Goal: Information Seeking & Learning: Find specific fact

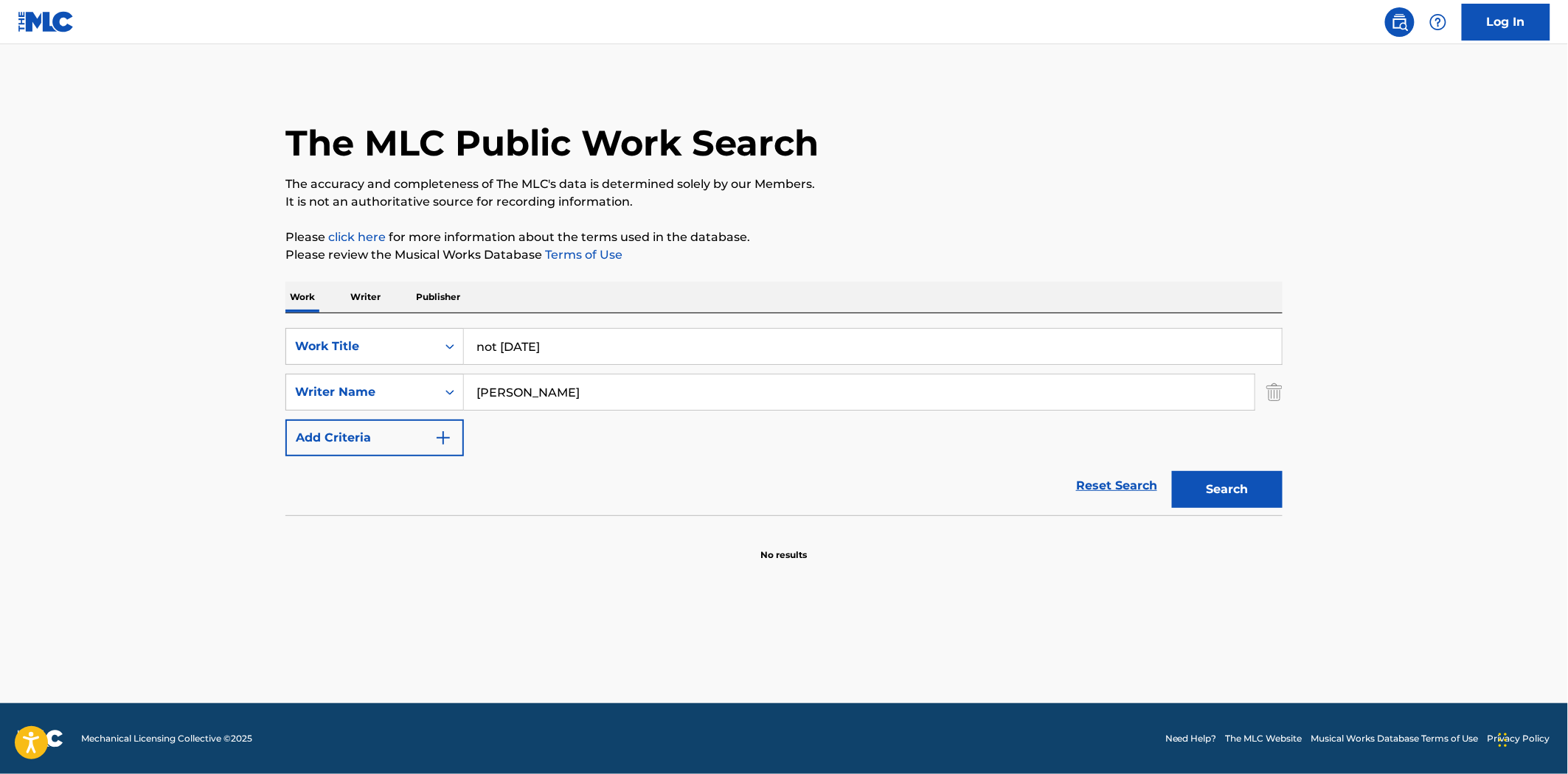
drag, startPoint x: 573, startPoint y: 388, endPoint x: 536, endPoint y: 389, distance: 37.0
click at [536, 389] on input "JENNIFER LYNN BENSON" at bounding box center [859, 392] width 790 height 35
type input "JENNIFER BENSON"
click at [1172, 471] on button "Search" at bounding box center [1227, 489] width 111 height 37
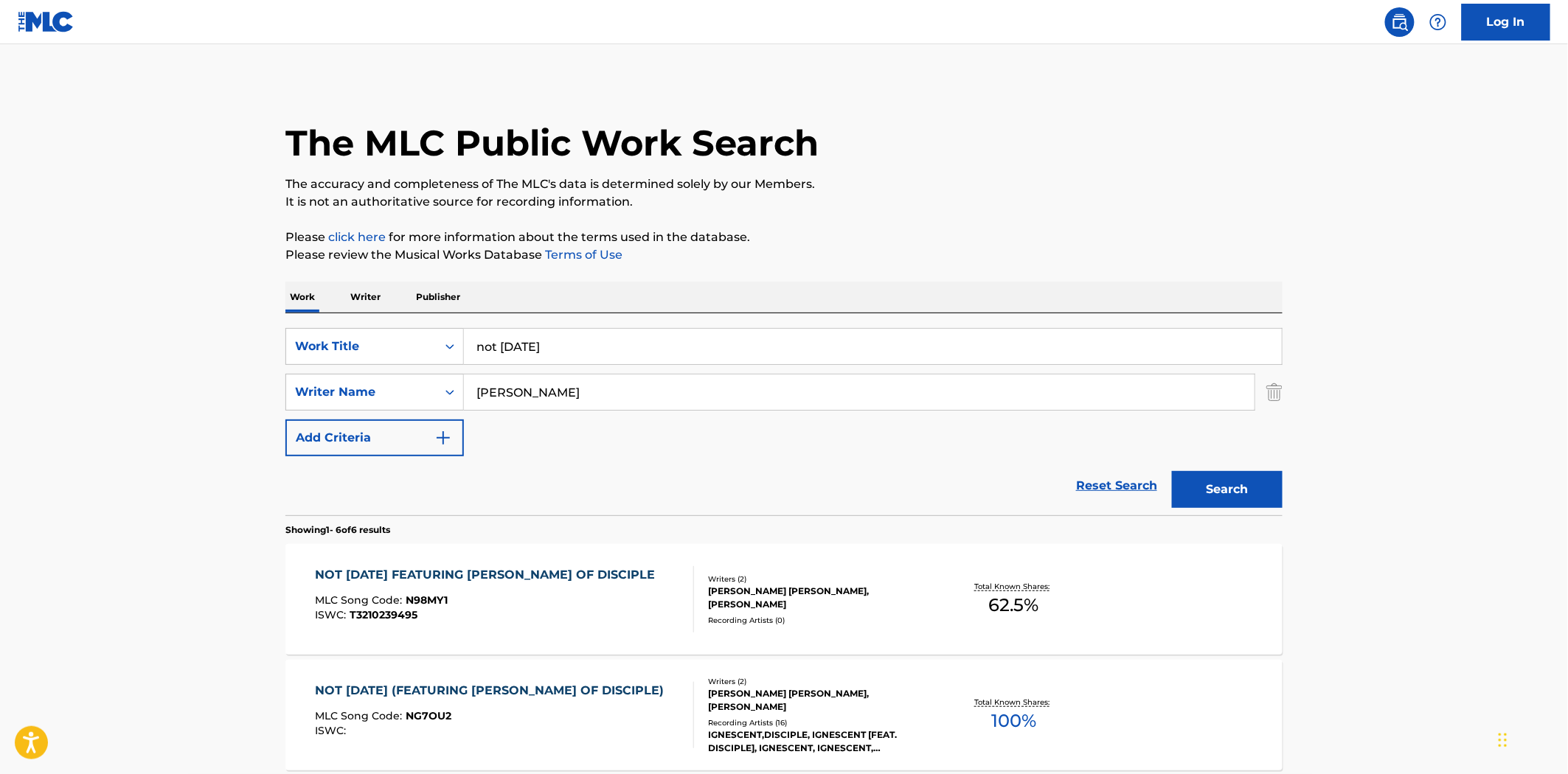
click at [613, 614] on div "ISWC : T3210239495" at bounding box center [489, 615] width 348 height 11
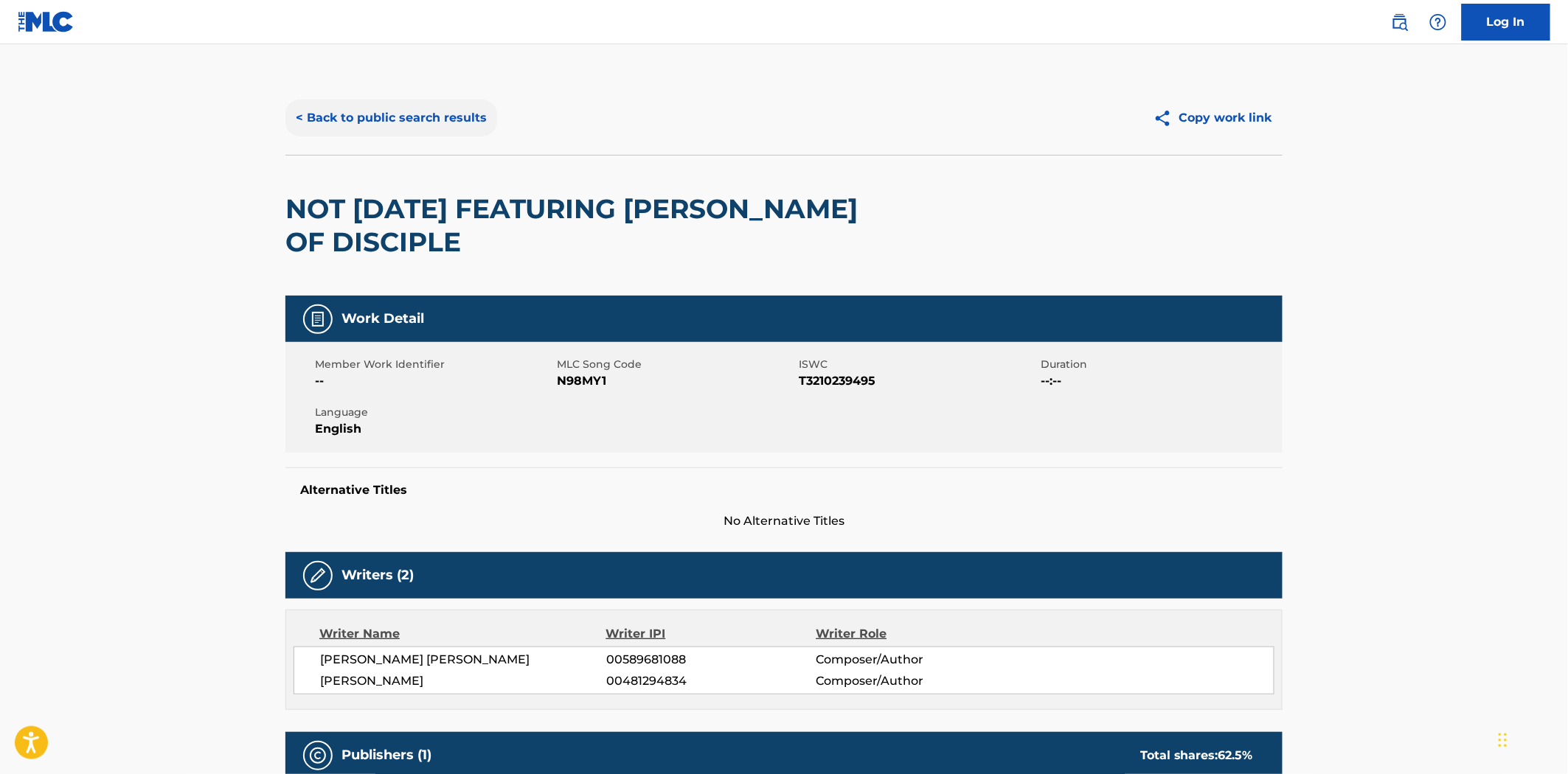
click at [355, 111] on button "< Back to public search results" at bounding box center [391, 118] width 212 height 37
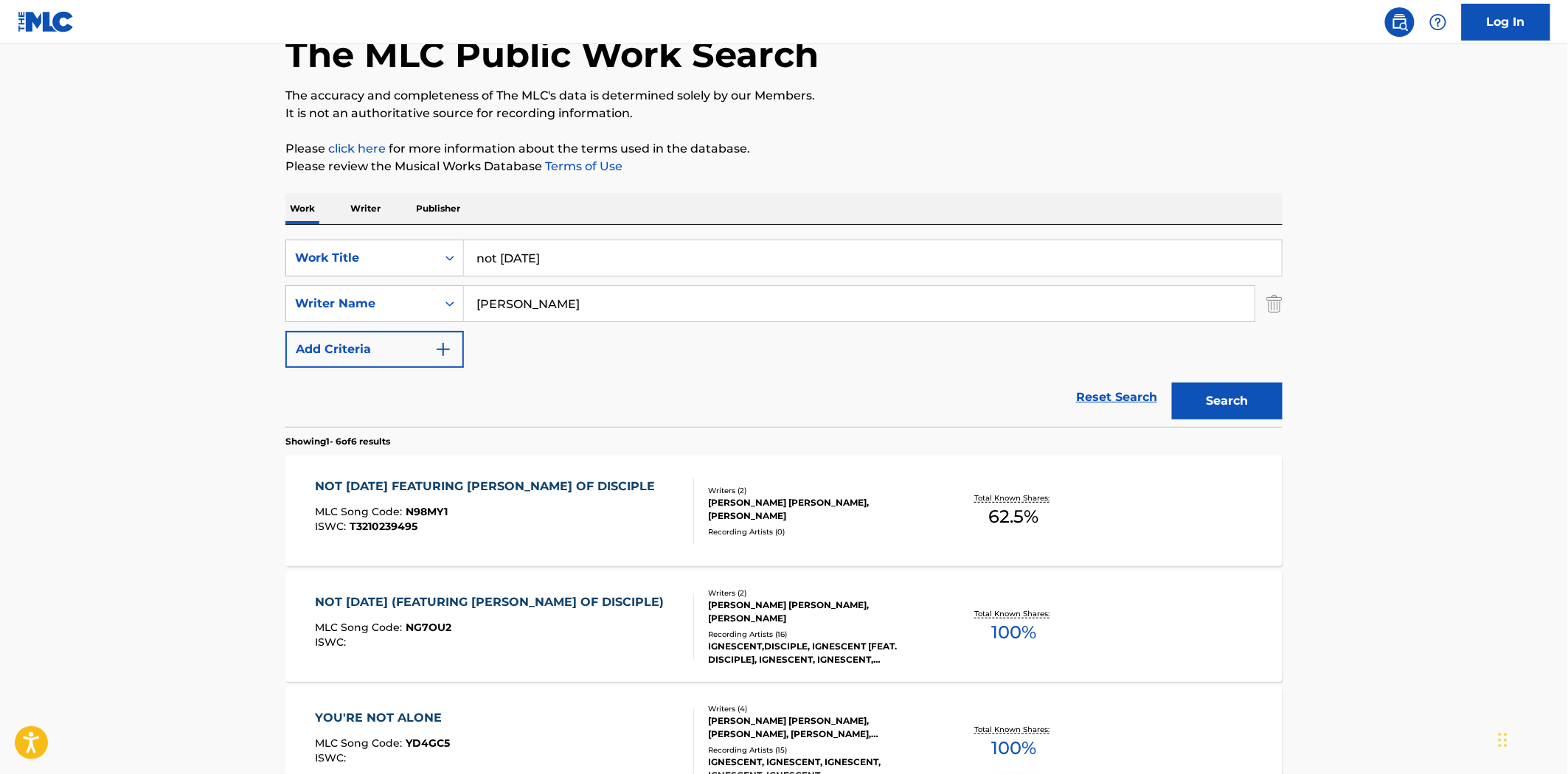
scroll to position [246, 0]
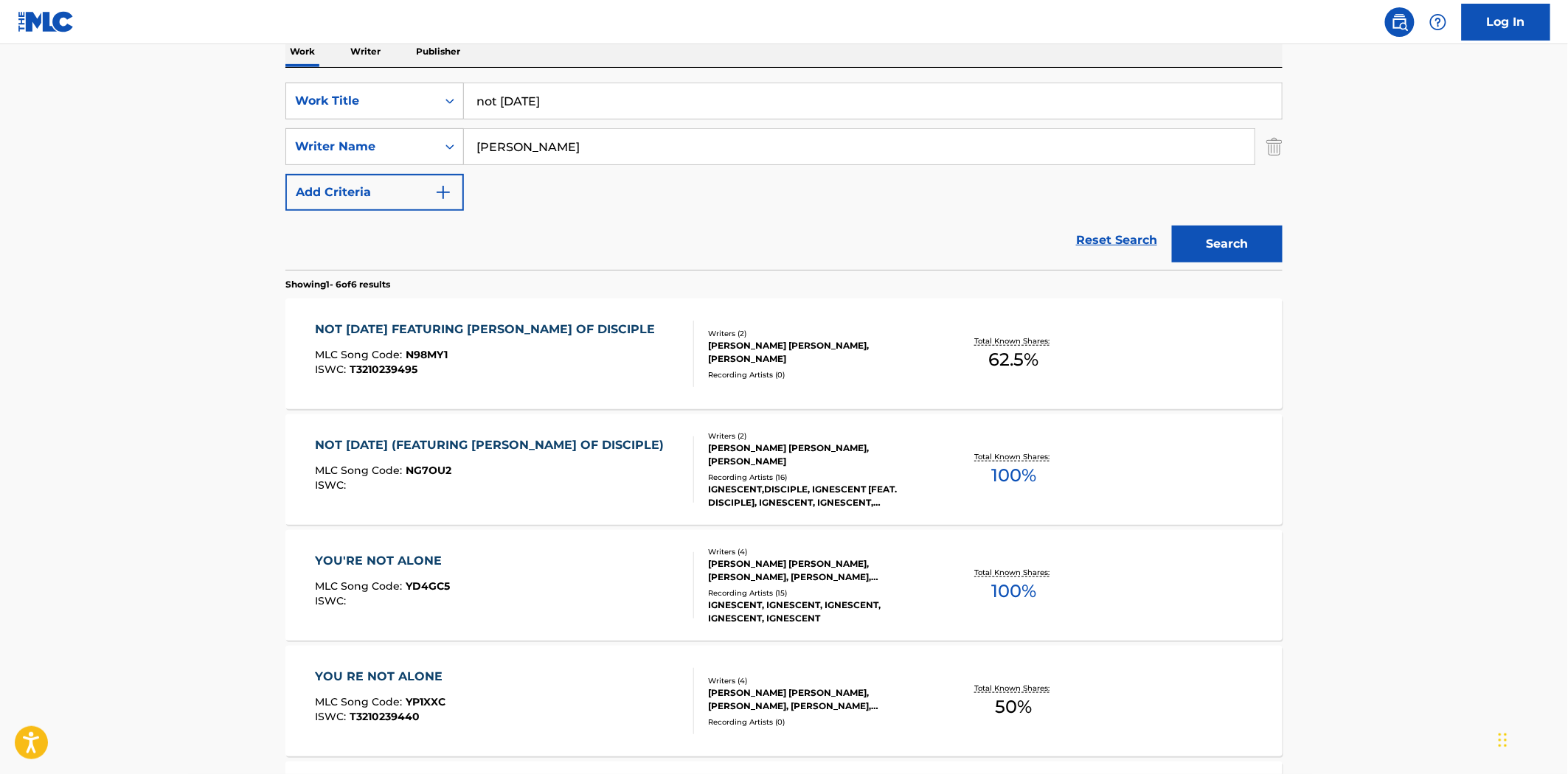
click at [532, 476] on div "MLC Song Code : NG7OU2" at bounding box center [493, 472] width 356 height 15
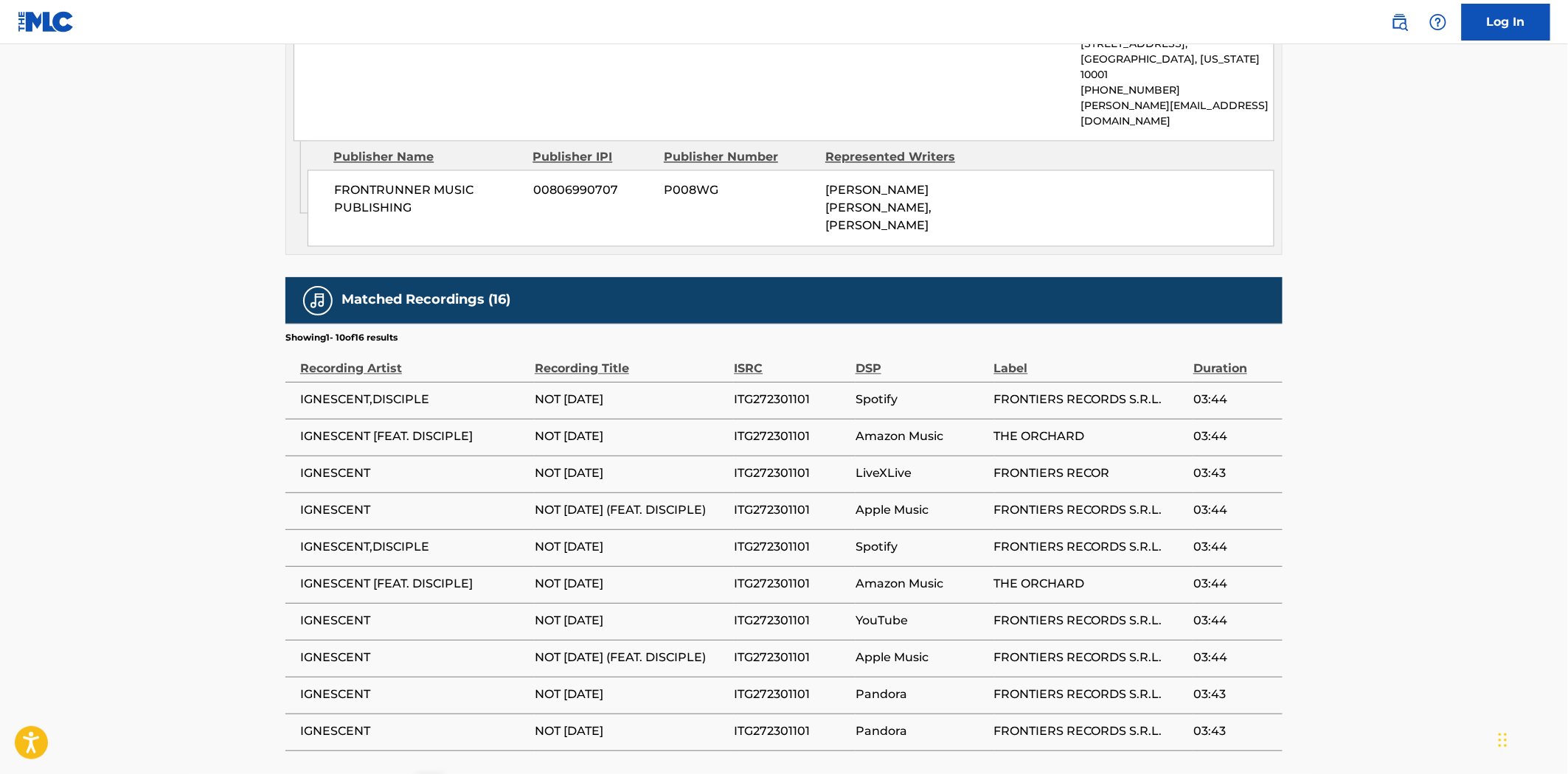
scroll to position [1146, 0]
click at [436, 773] on img at bounding box center [429, 788] width 18 height 18
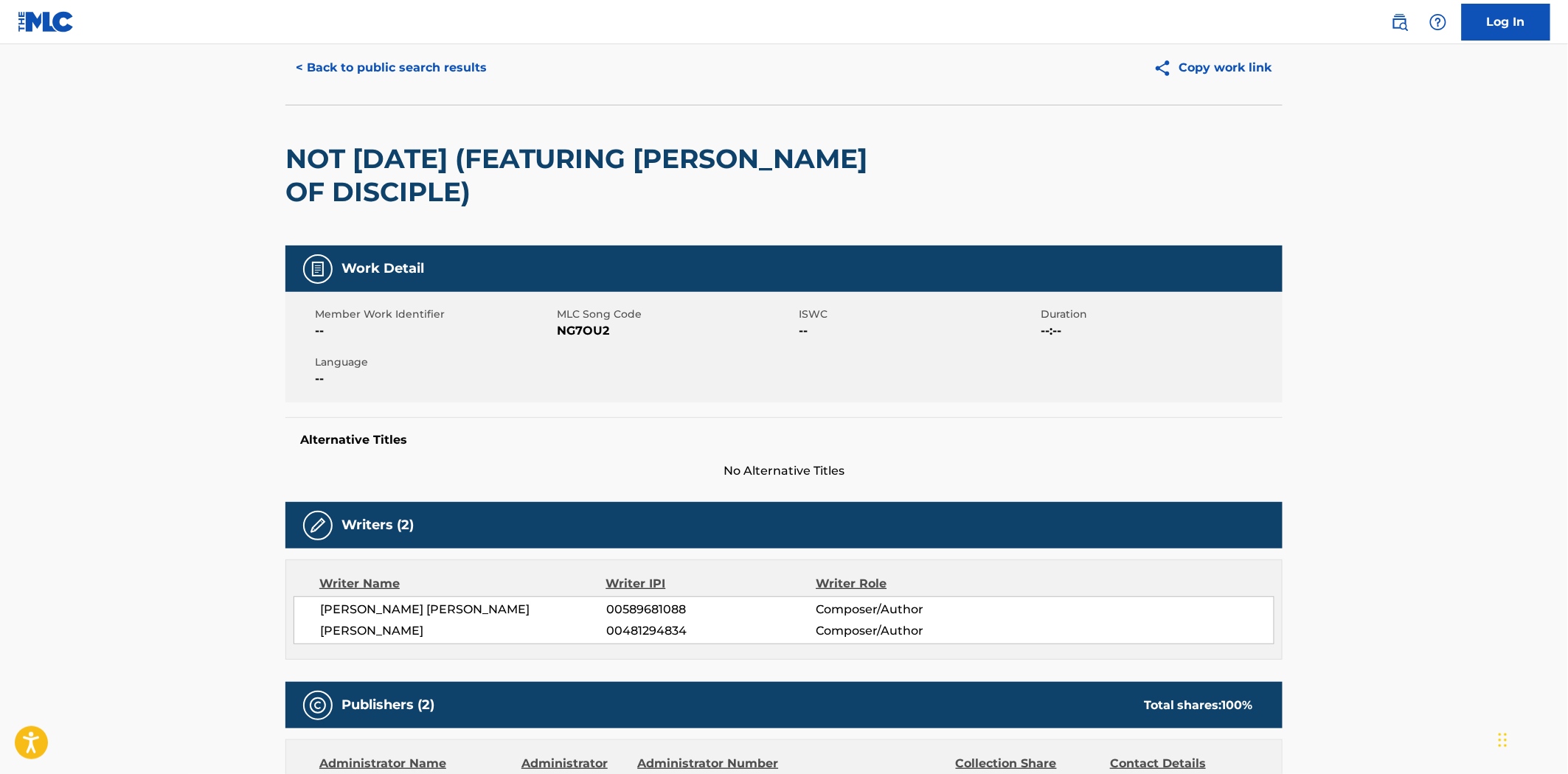
scroll to position [0, 0]
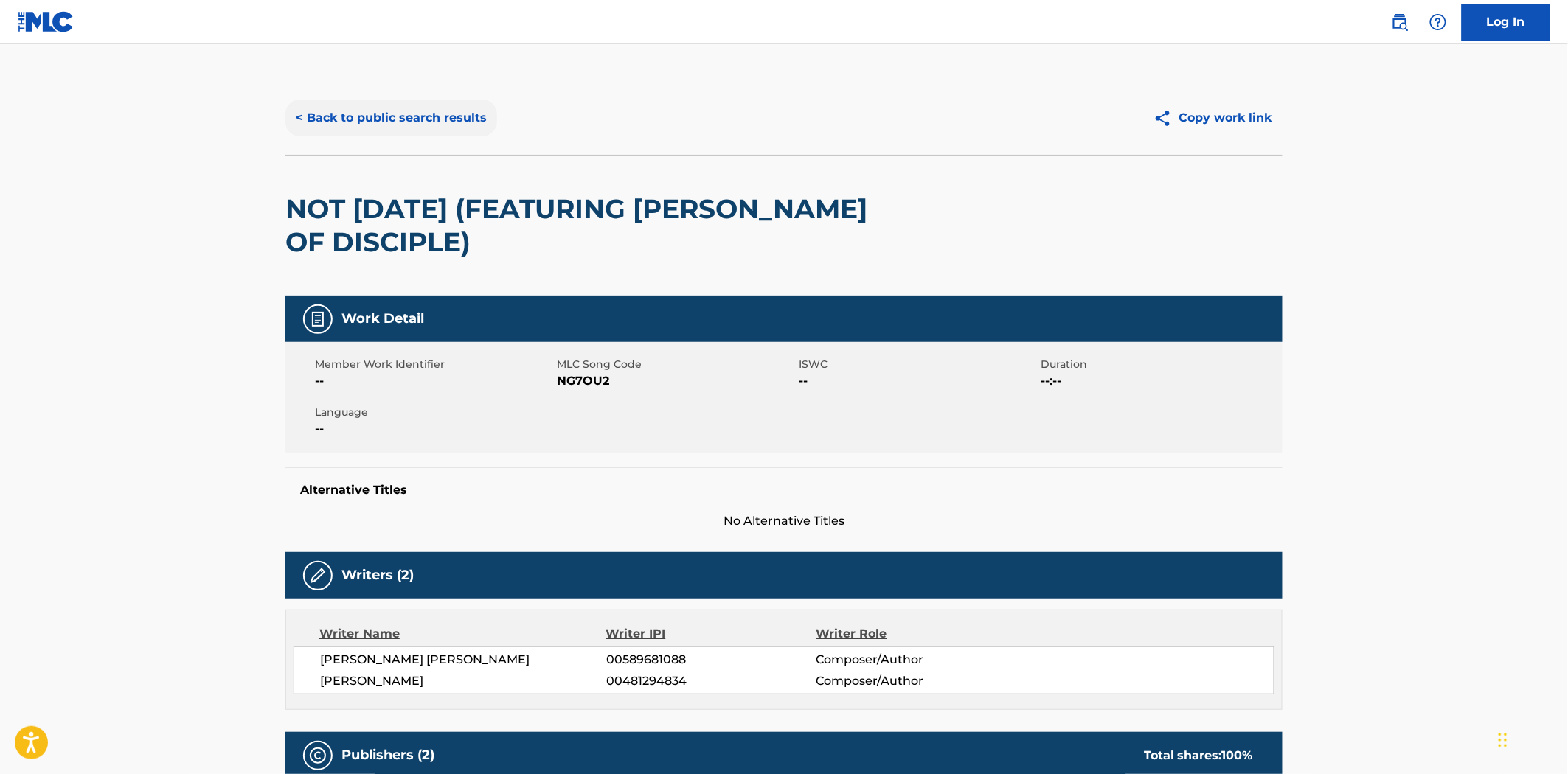
click at [357, 119] on button "< Back to public search results" at bounding box center [391, 118] width 212 height 37
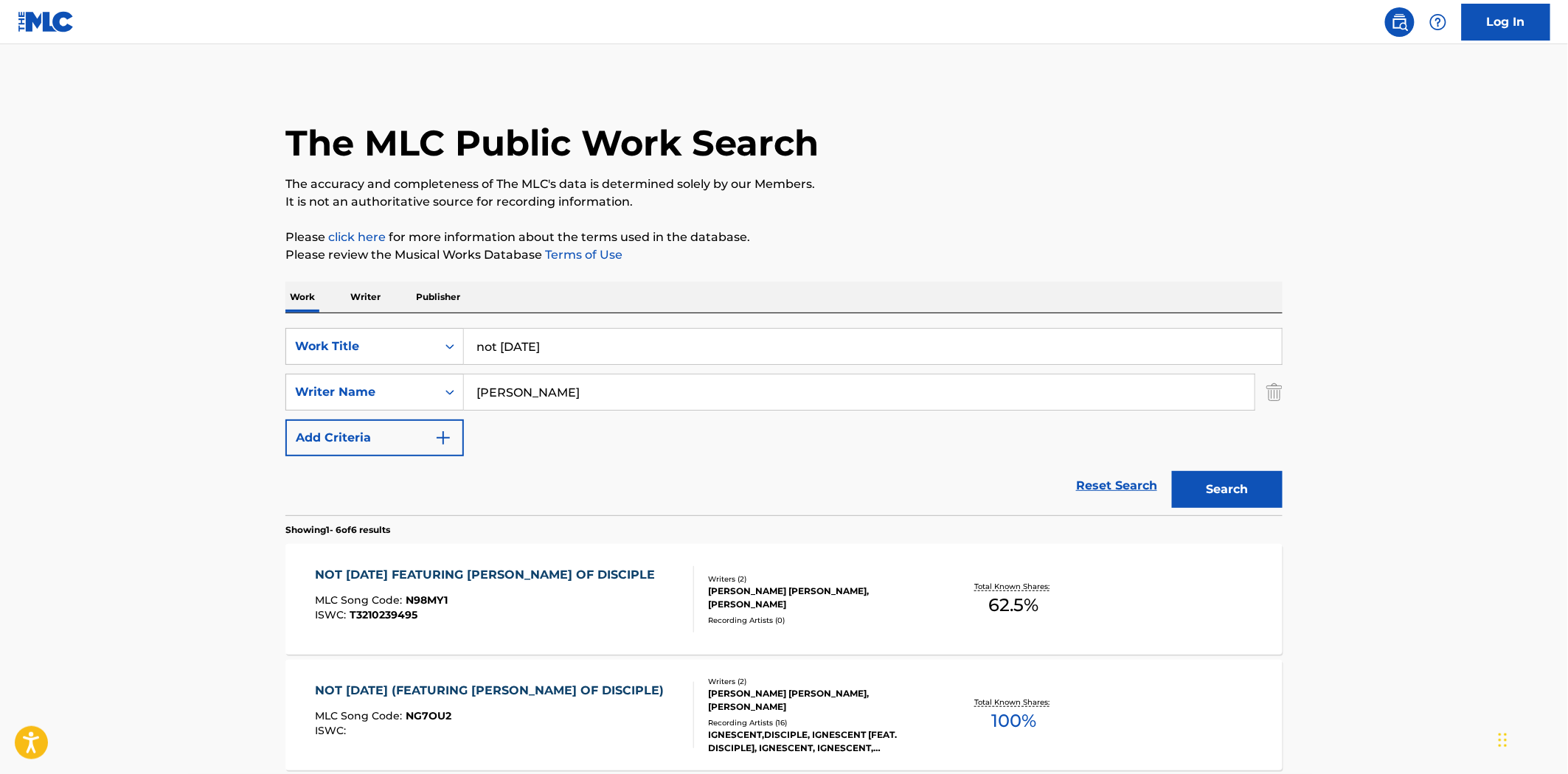
scroll to position [246, 0]
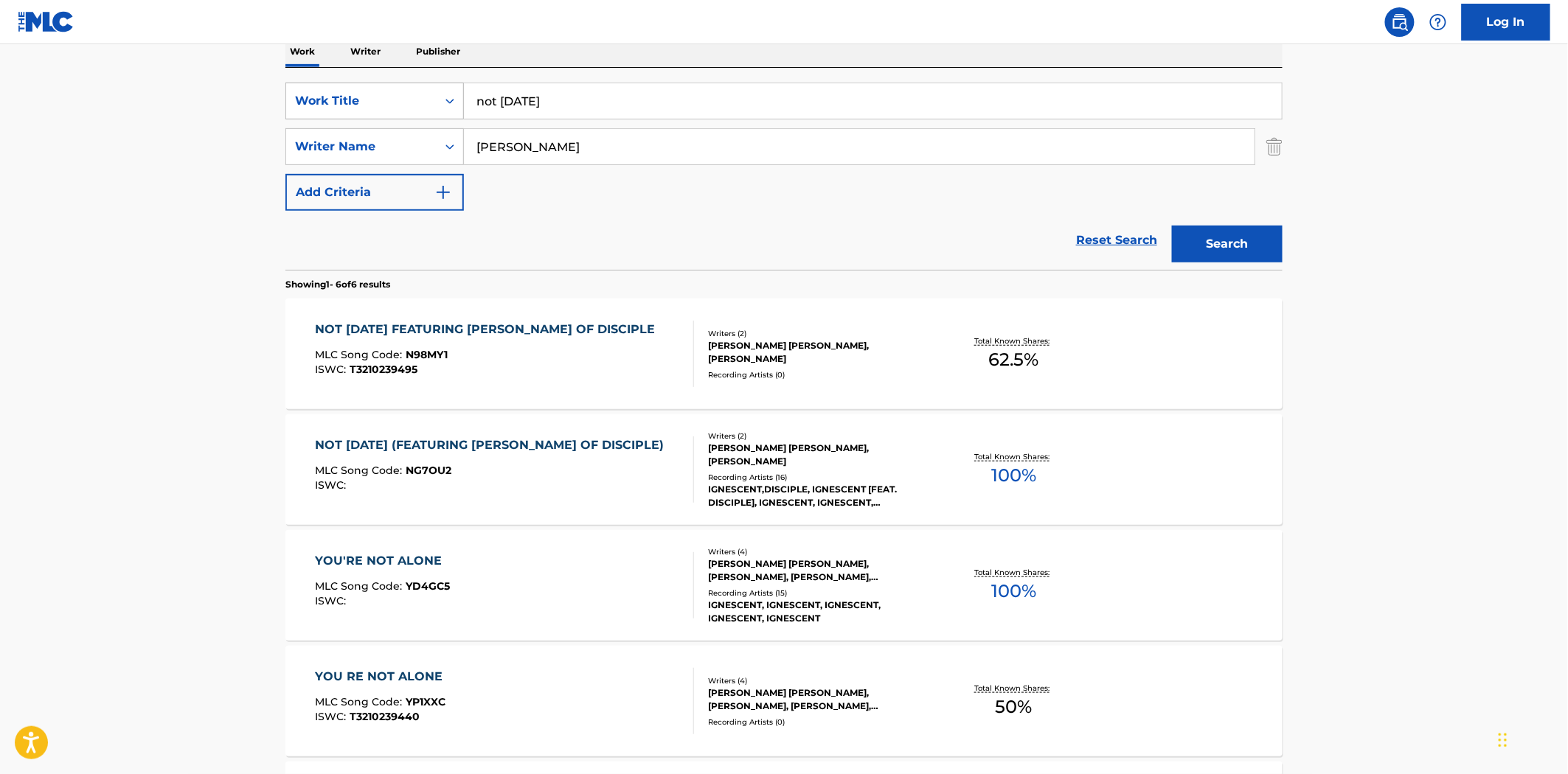
drag, startPoint x: 594, startPoint y: 100, endPoint x: 351, endPoint y: 89, distance: 243.2
click at [351, 89] on div "SearchWithCriteriac5b9d395-c4e7-4b1a-ba4d-b25830175f59 Work Title not today" at bounding box center [784, 101] width 997 height 37
paste input "MIOPIA"
type input "MIOPIA"
drag, startPoint x: 605, startPoint y: 150, endPoint x: 382, endPoint y: 148, distance: 223.0
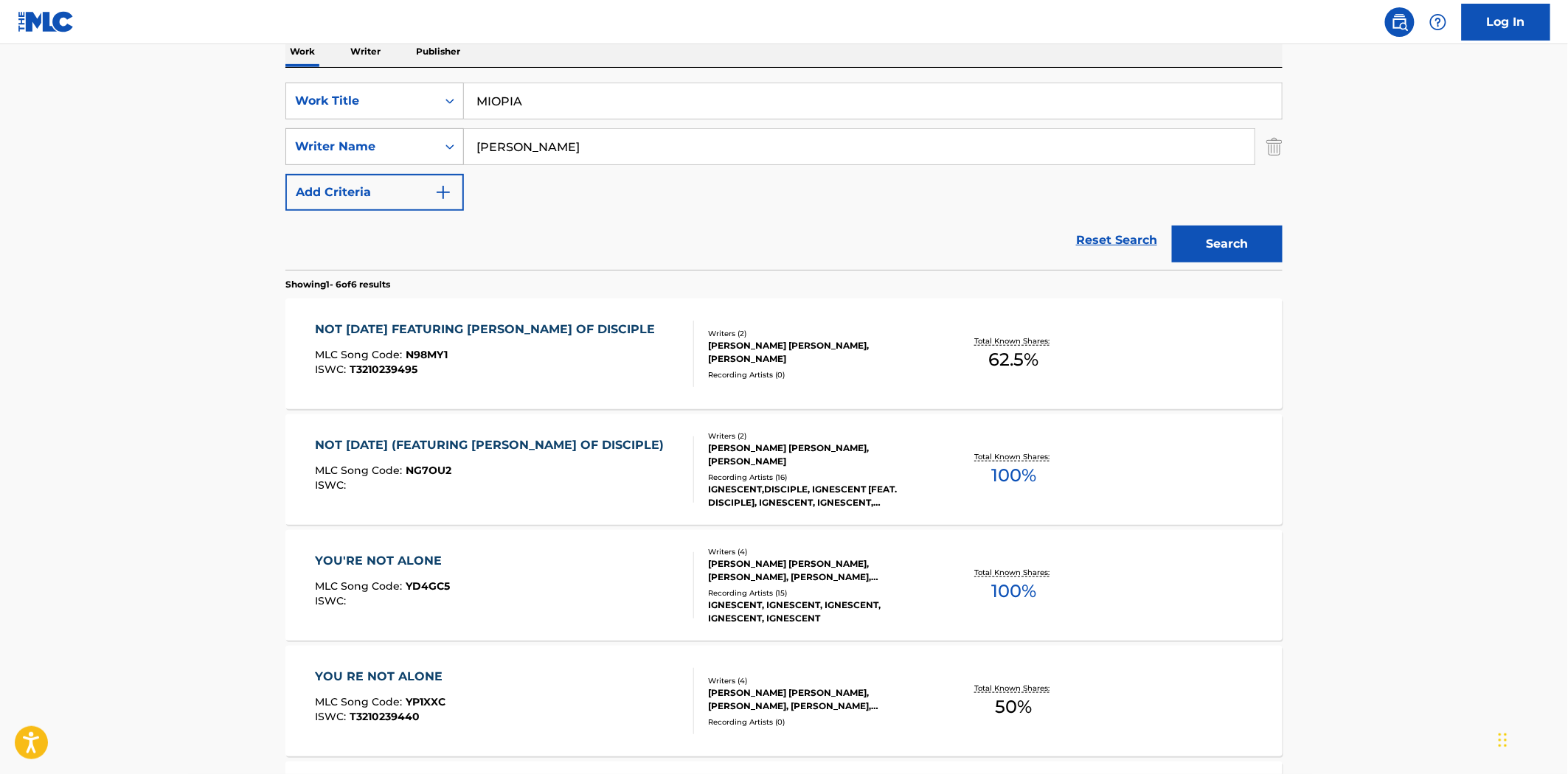
click at [382, 148] on div "SearchWithCriteria4ebe11fc-7fe8-4e35-bd15-b0a6d1b9b309 Writer Name JENNIFER BEN…" at bounding box center [784, 147] width 997 height 37
paste input "MIOPIA"
drag, startPoint x: 664, startPoint y: 156, endPoint x: 456, endPoint y: 169, distance: 208.4
click at [393, 151] on div "SearchWithCriteria4ebe11fc-7fe8-4e35-bd15-b0a6d1b9b309 Writer Name MIOPIA" at bounding box center [784, 147] width 997 height 37
paste input "FEDERICO BERTOLLINI"
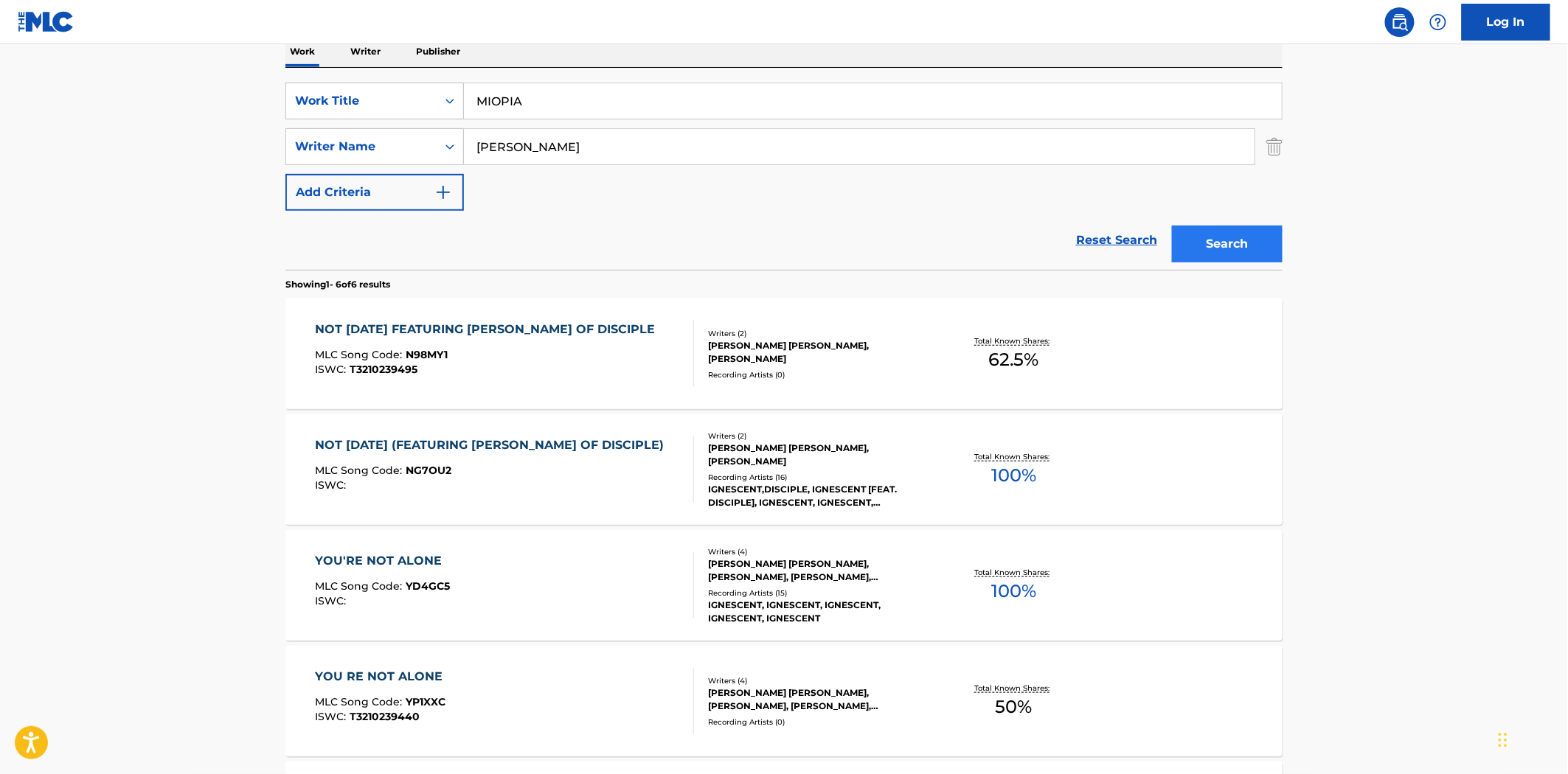
type input "FEDERICO BERTOLLINI"
click at [1216, 247] on button "Search" at bounding box center [1227, 244] width 111 height 37
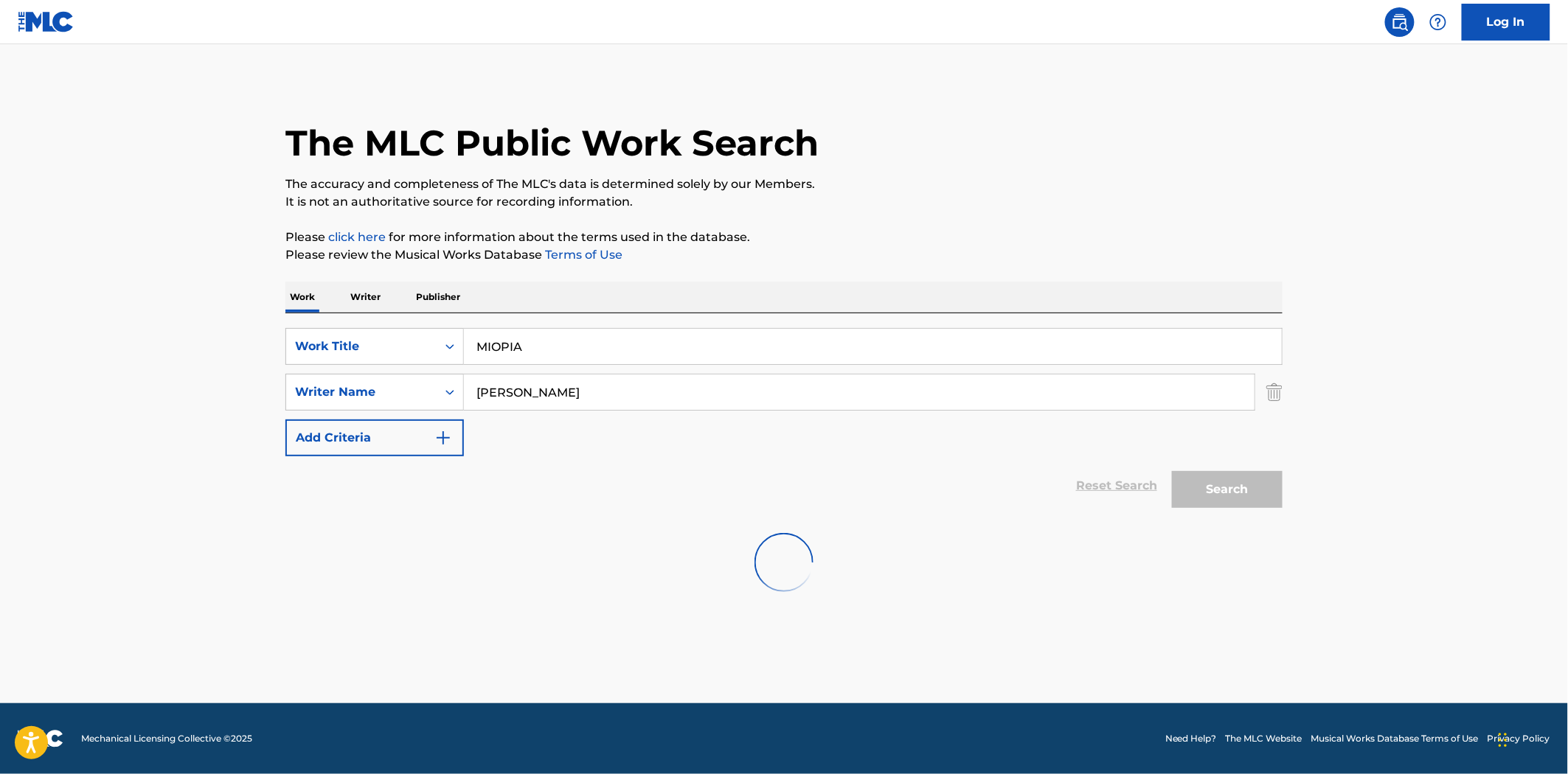
scroll to position [0, 0]
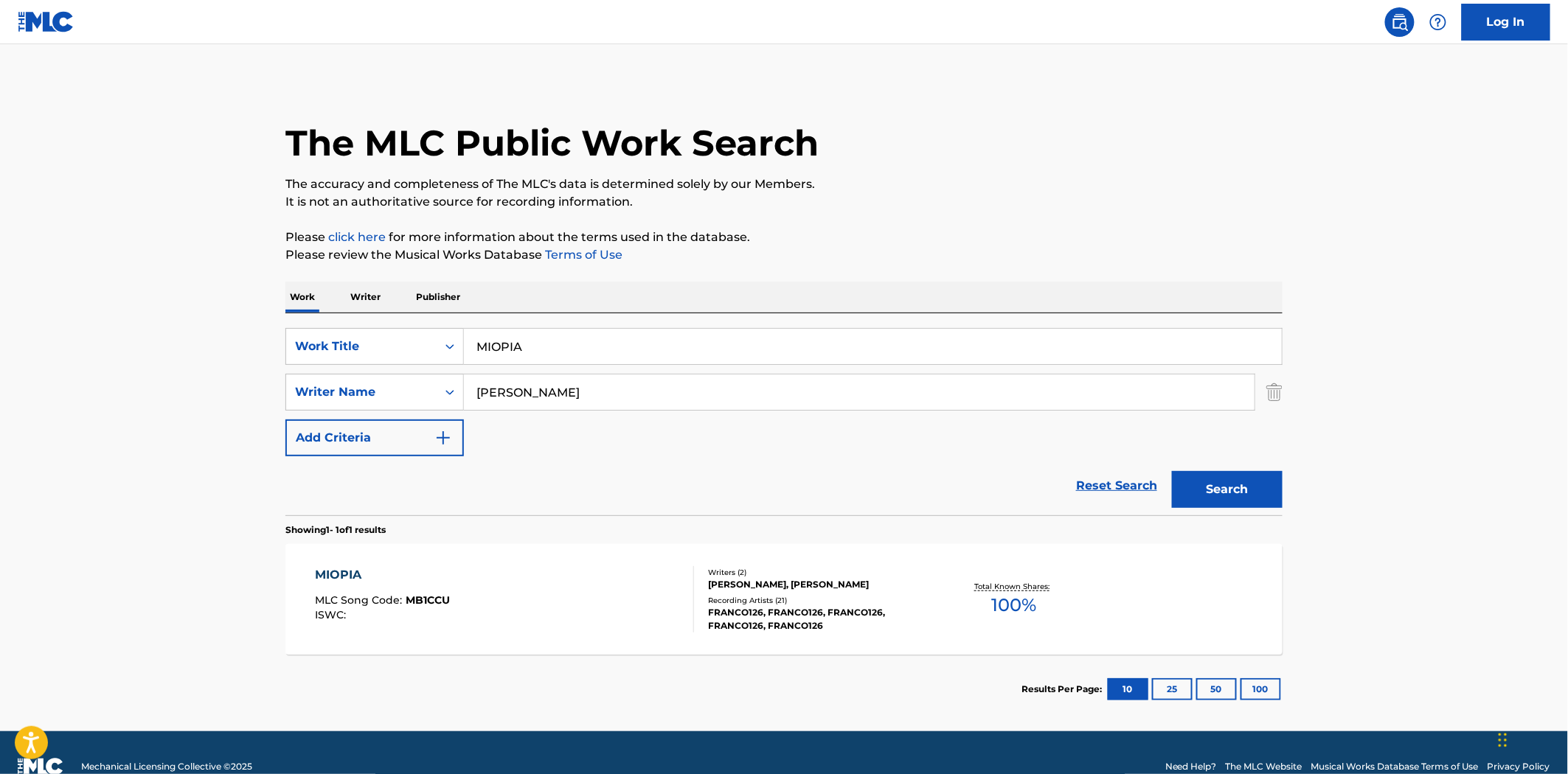
click at [568, 615] on div "MIOPIA MLC Song Code : MB1CCU ISWC :" at bounding box center [505, 599] width 379 height 66
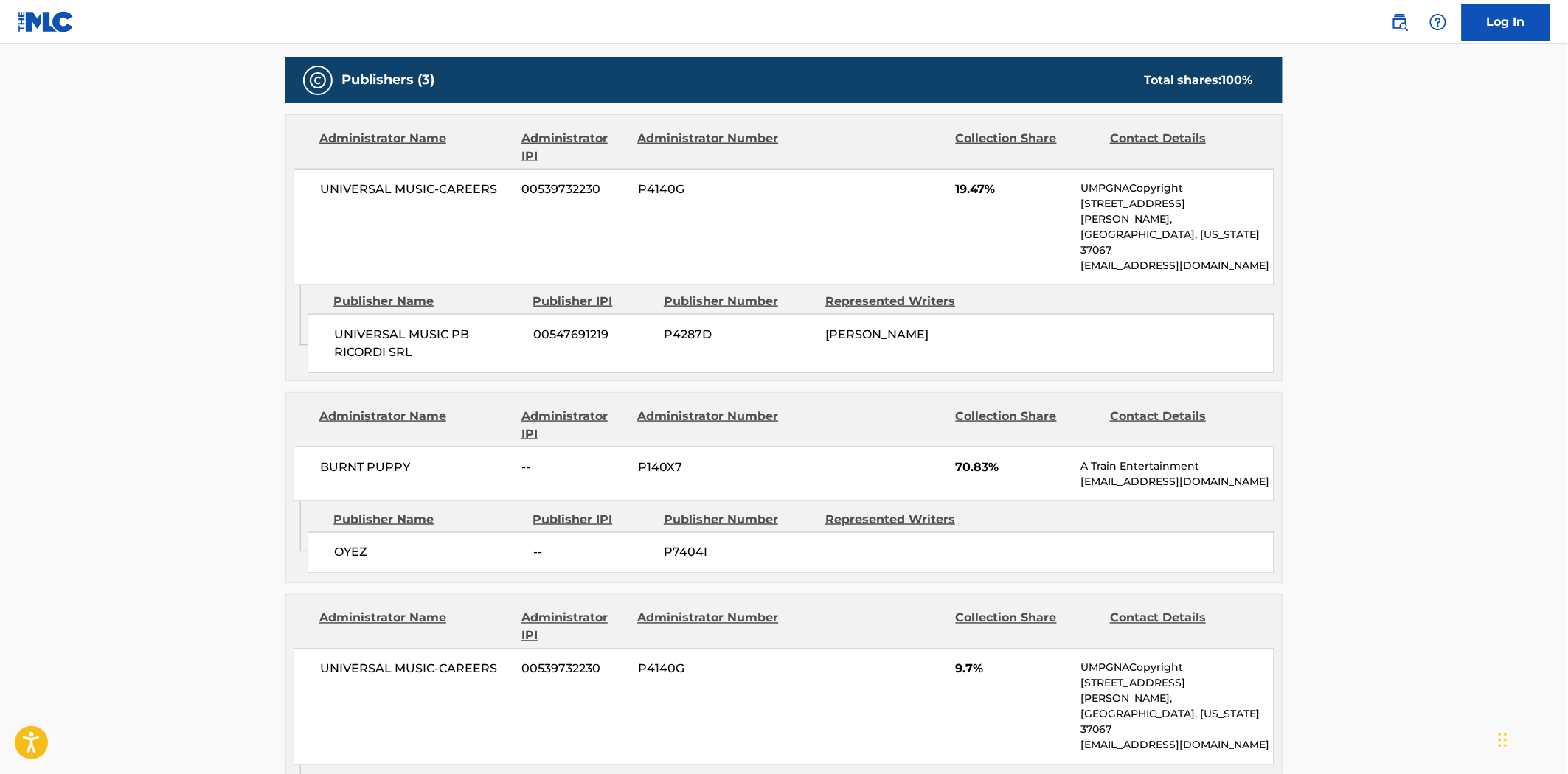
scroll to position [560, 0]
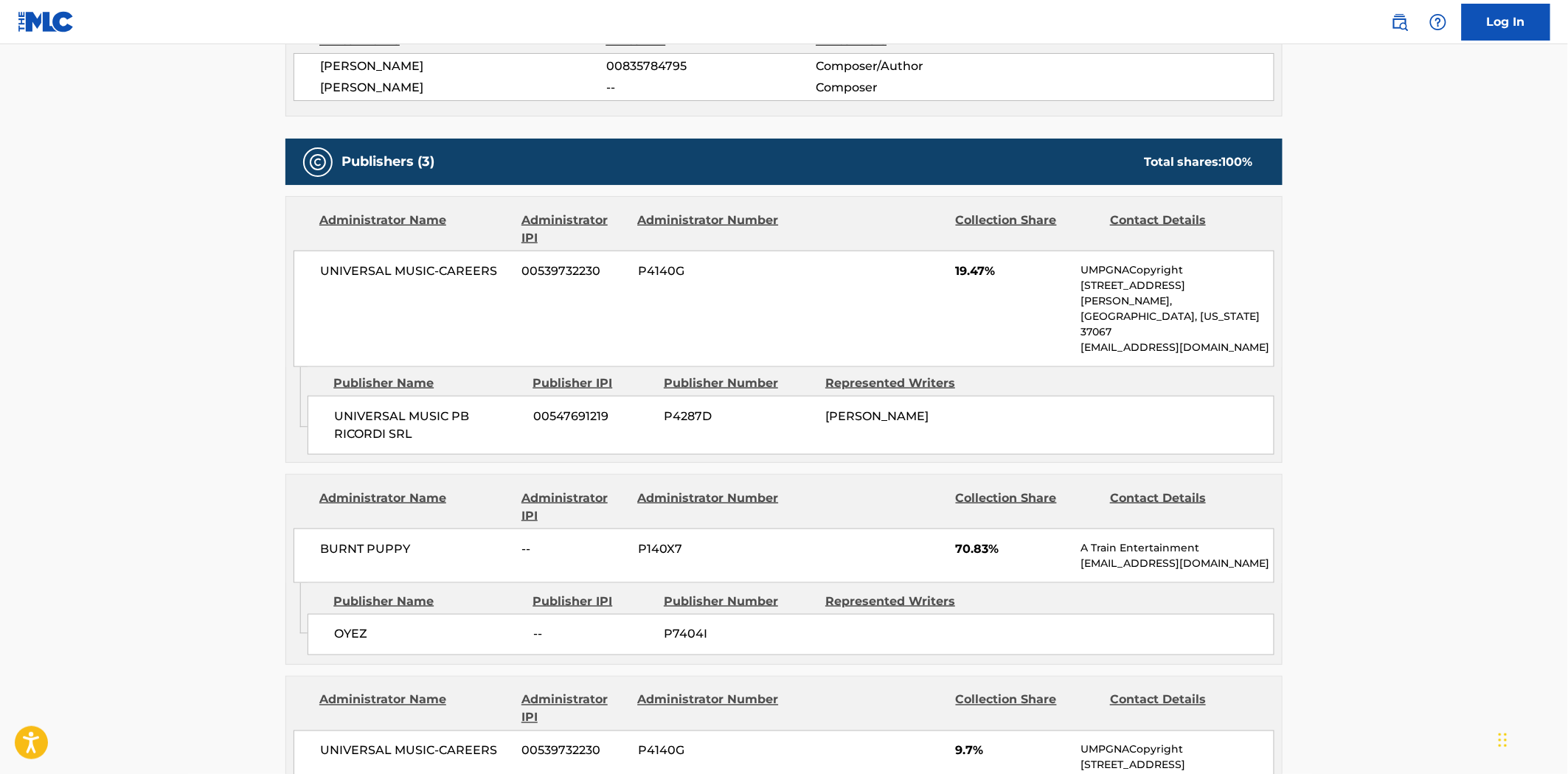
click at [690, 626] on span "P7404I" at bounding box center [739, 634] width 150 height 18
copy span "P7404I"
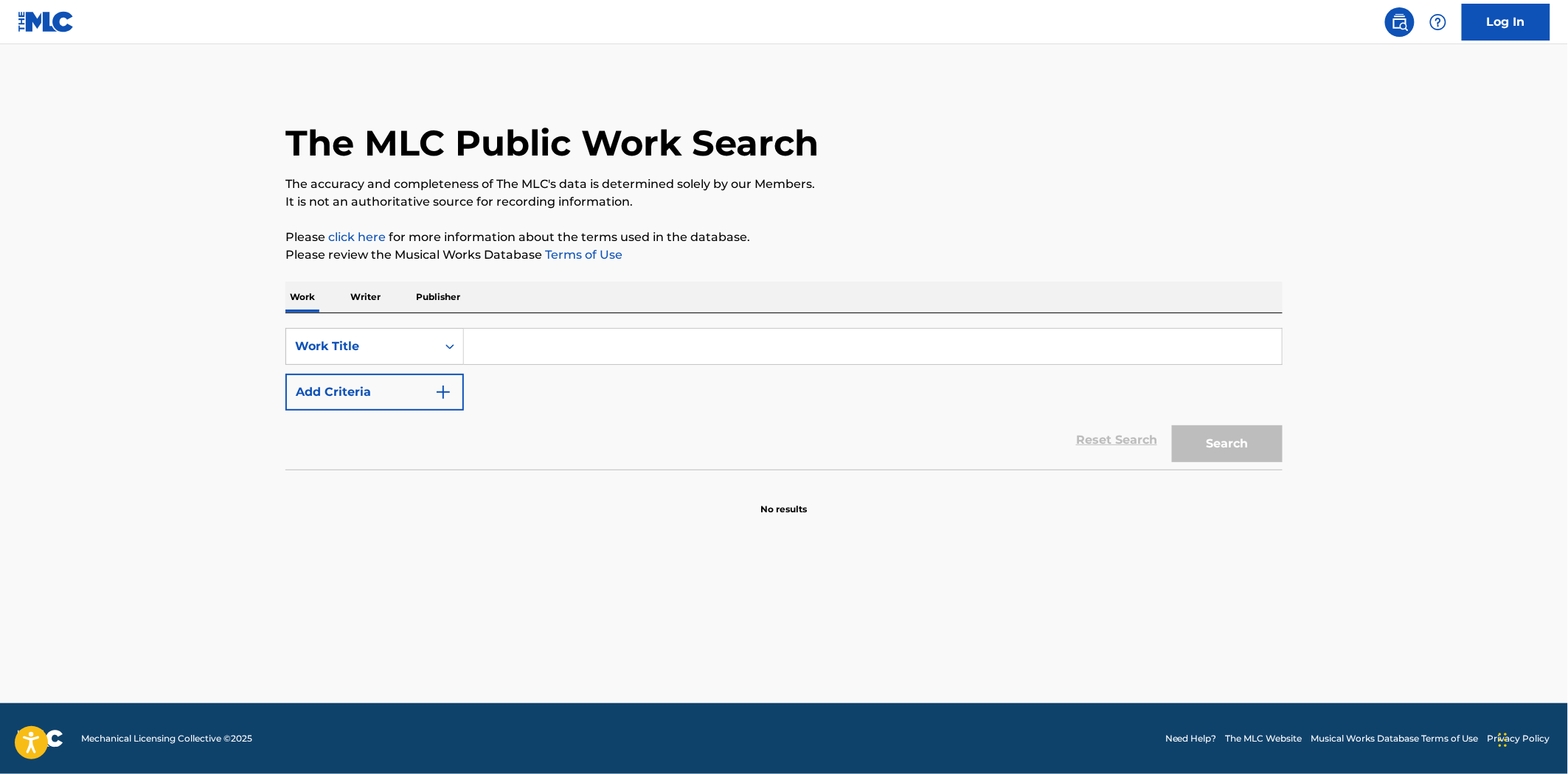
click at [484, 340] on input "Search Form" at bounding box center [873, 347] width 818 height 35
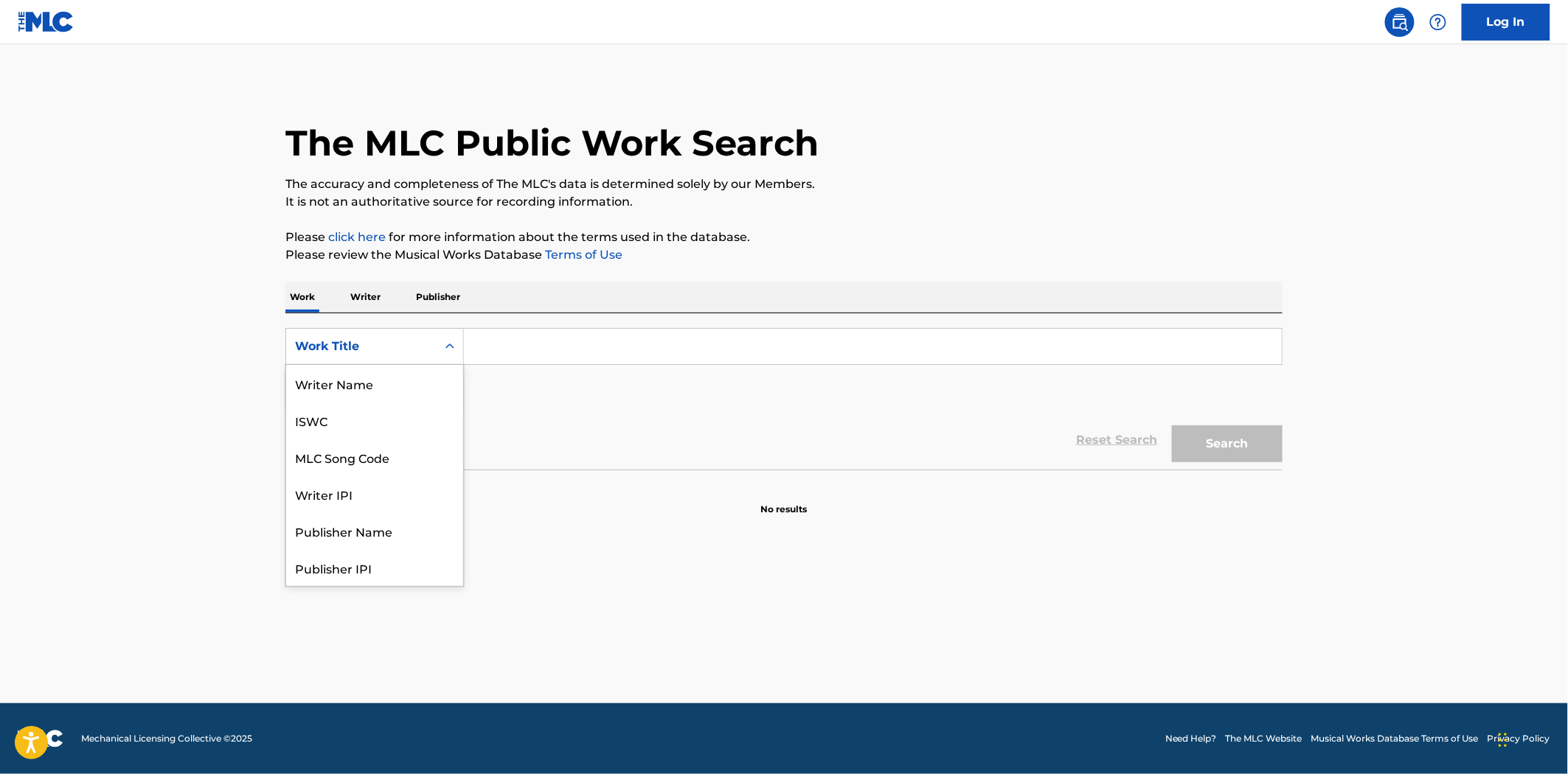
click at [394, 351] on div "Work Title" at bounding box center [361, 346] width 133 height 18
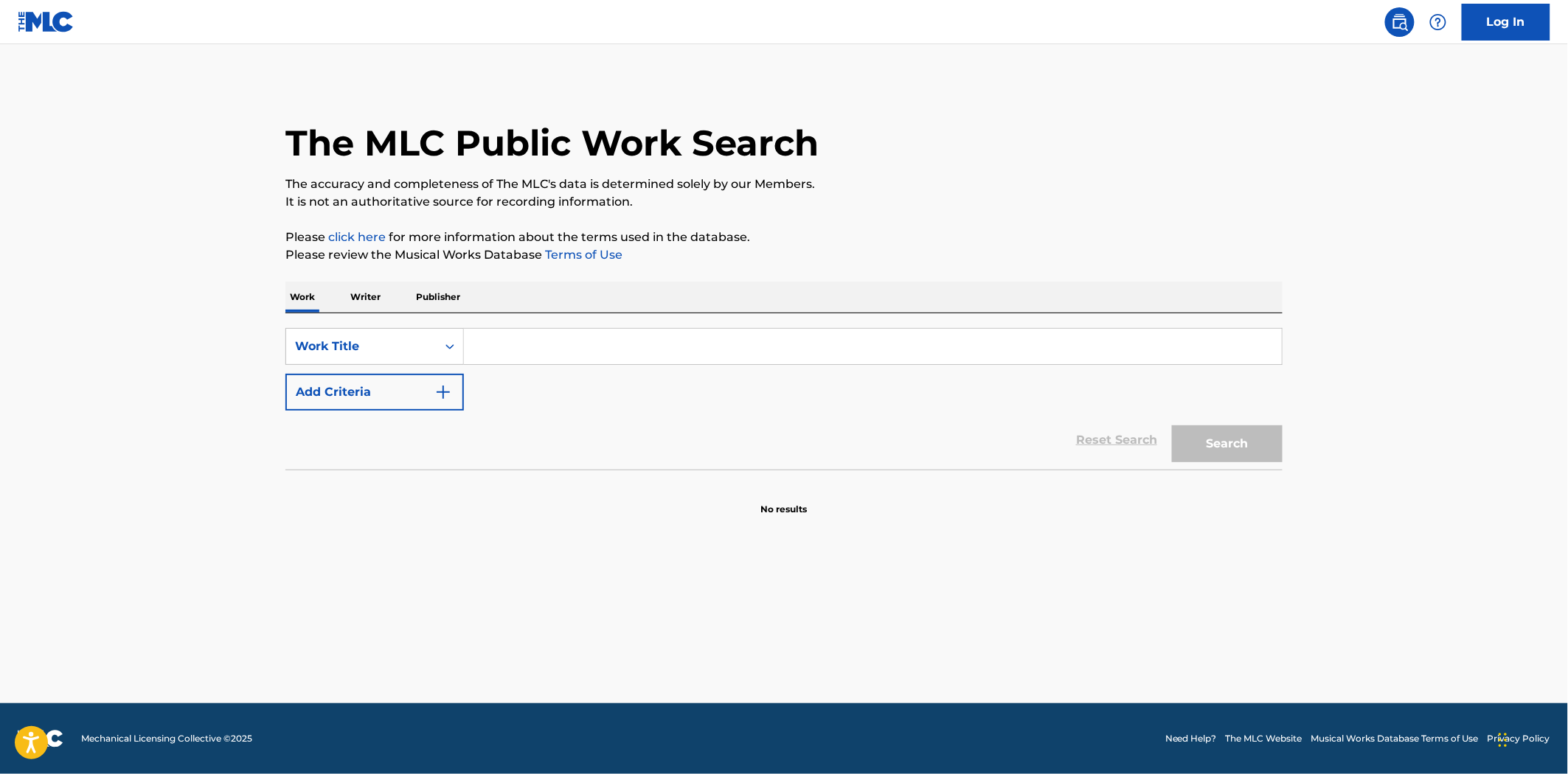
click at [569, 413] on div "Reset Search Search" at bounding box center [784, 440] width 997 height 59
click at [389, 352] on div "Work Title" at bounding box center [361, 346] width 133 height 18
click at [429, 302] on p "Publisher" at bounding box center [438, 297] width 53 height 31
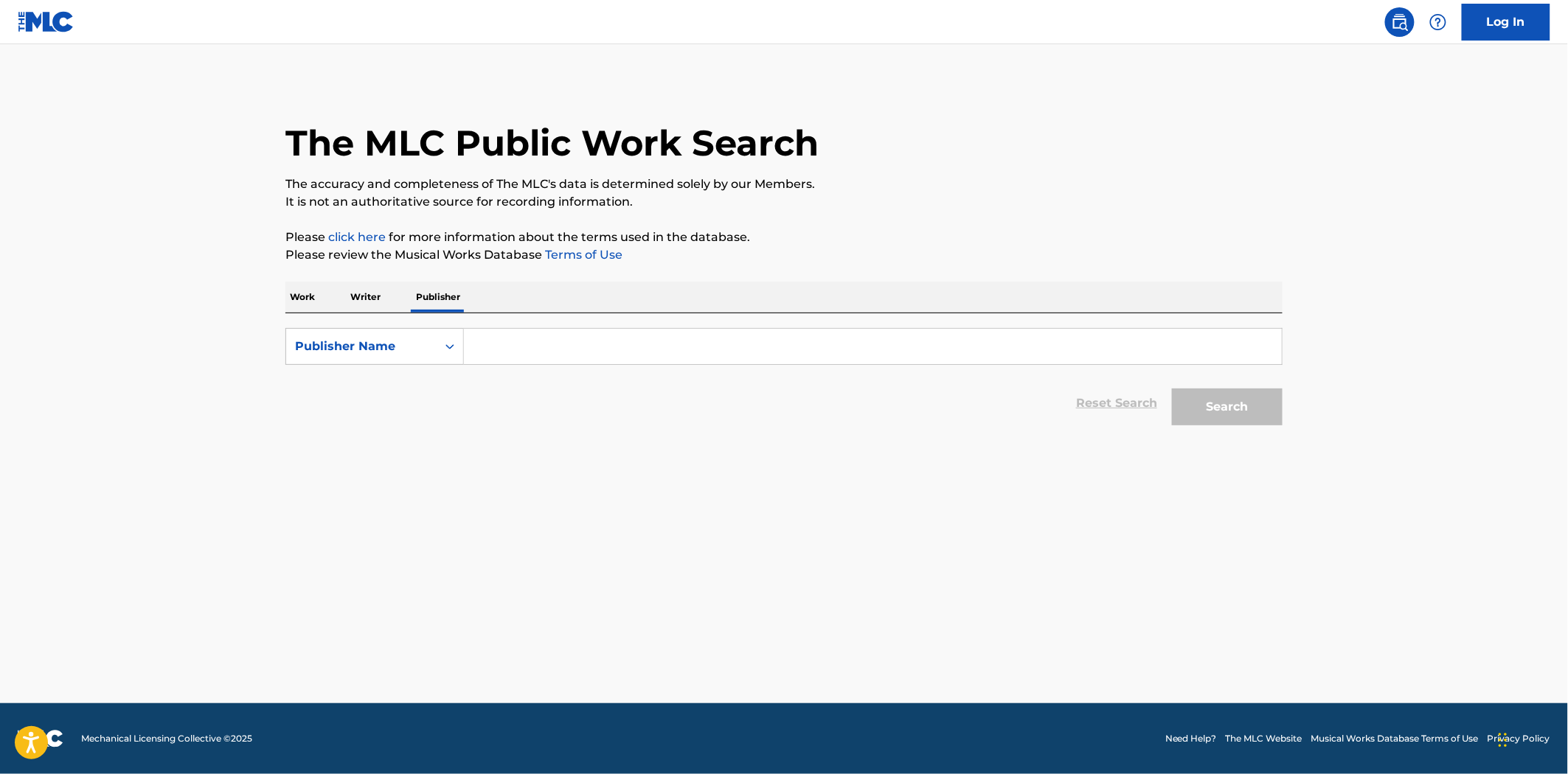
click at [494, 350] on input "Search Form" at bounding box center [873, 347] width 818 height 35
type input "oyez"
click at [1172, 389] on button "Search" at bounding box center [1227, 407] width 111 height 37
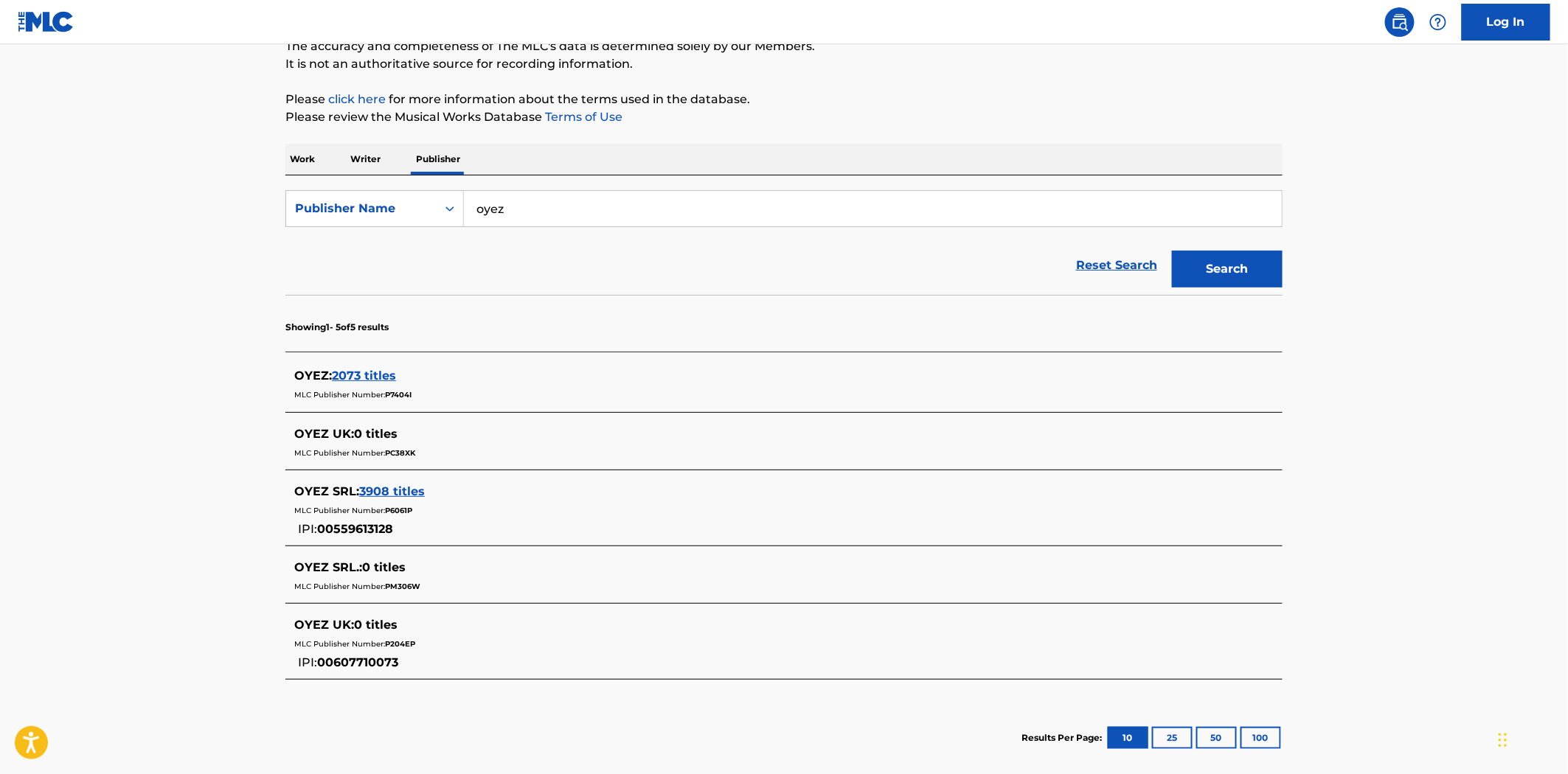
scroll to position [163, 0]
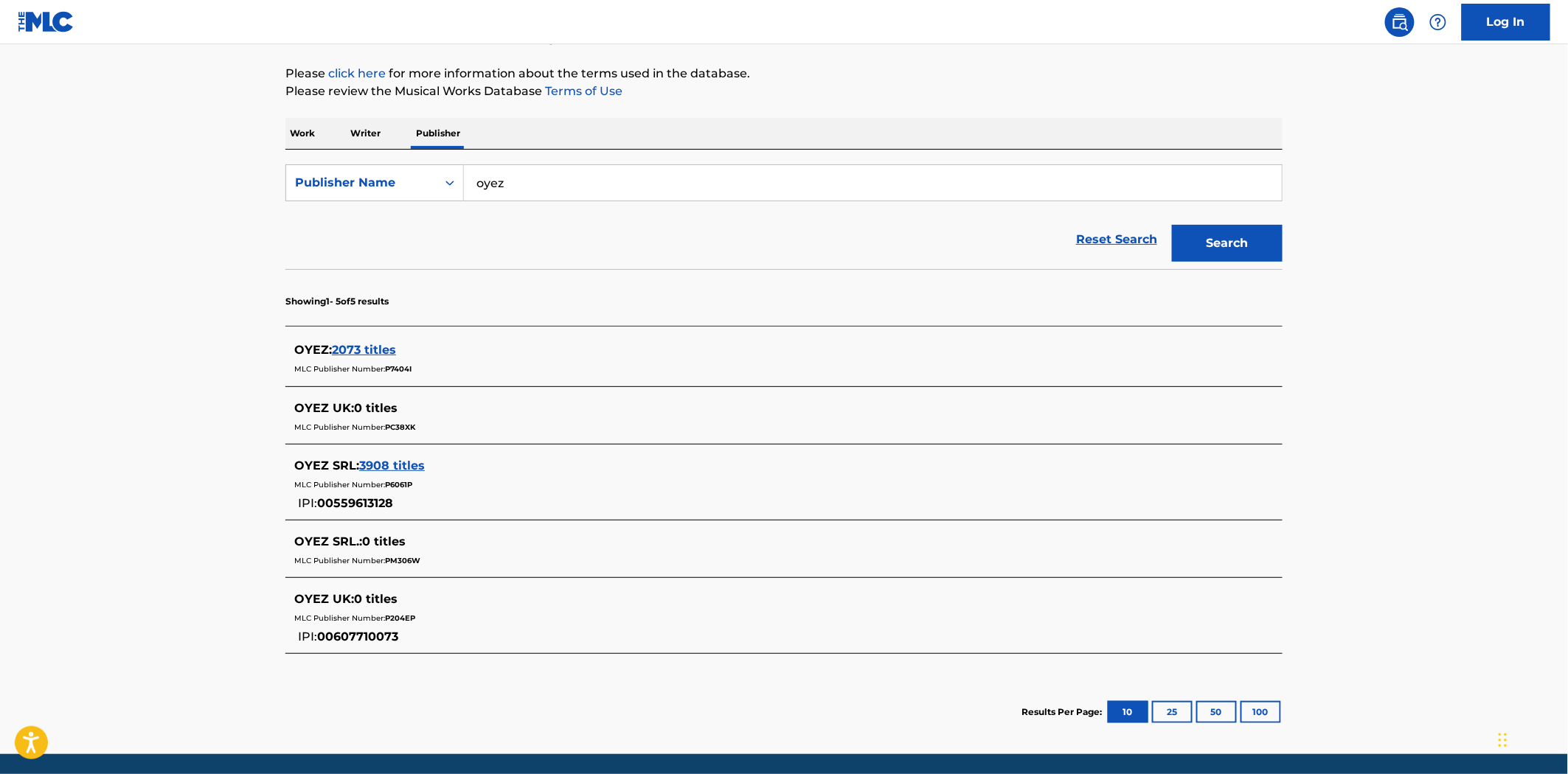
click at [389, 347] on span "2073 titles" at bounding box center [364, 350] width 64 height 14
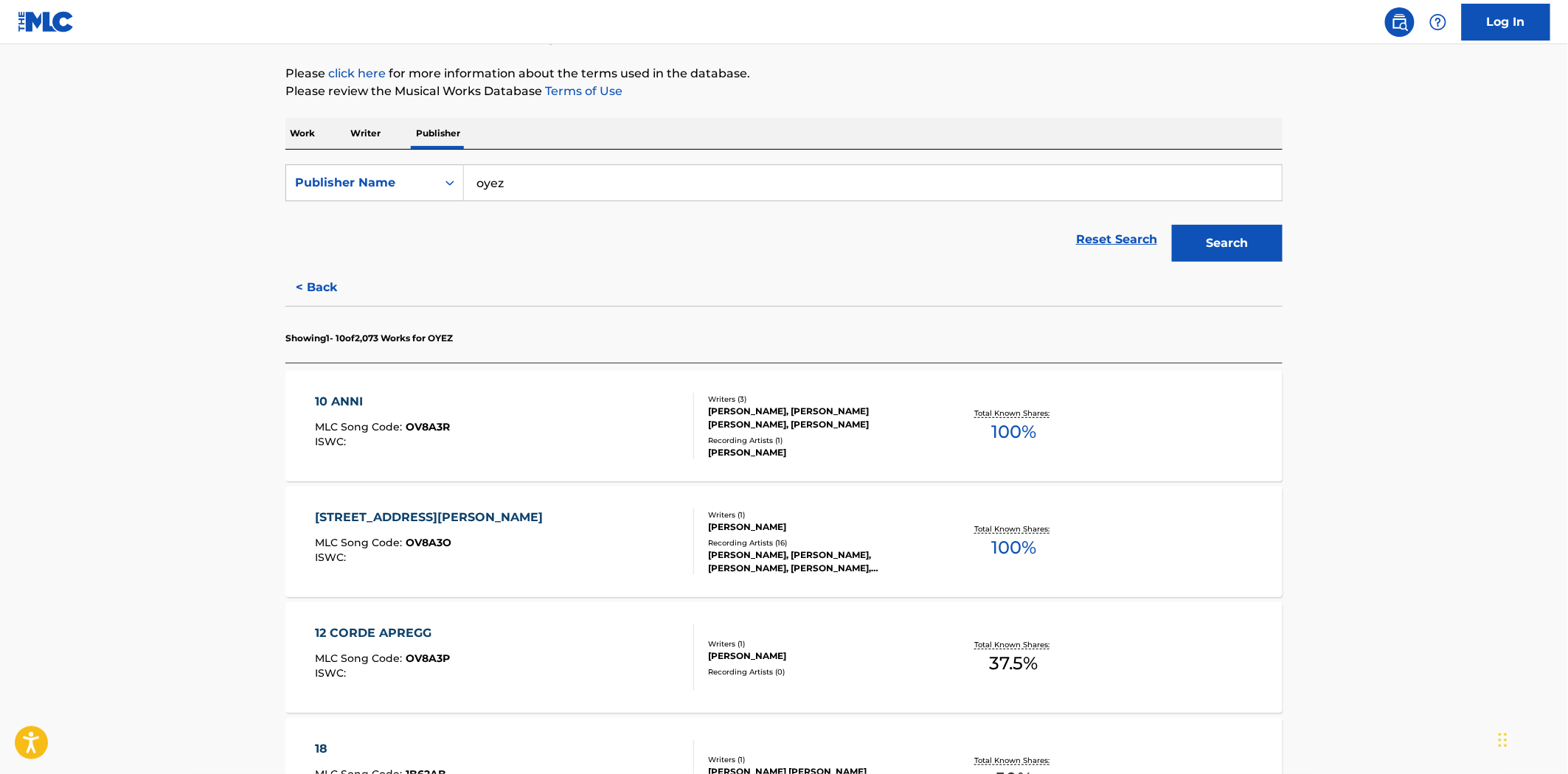
click at [575, 434] on div "10 ANNI MLC Song Code : OV8A3R ISWC :" at bounding box center [505, 426] width 379 height 66
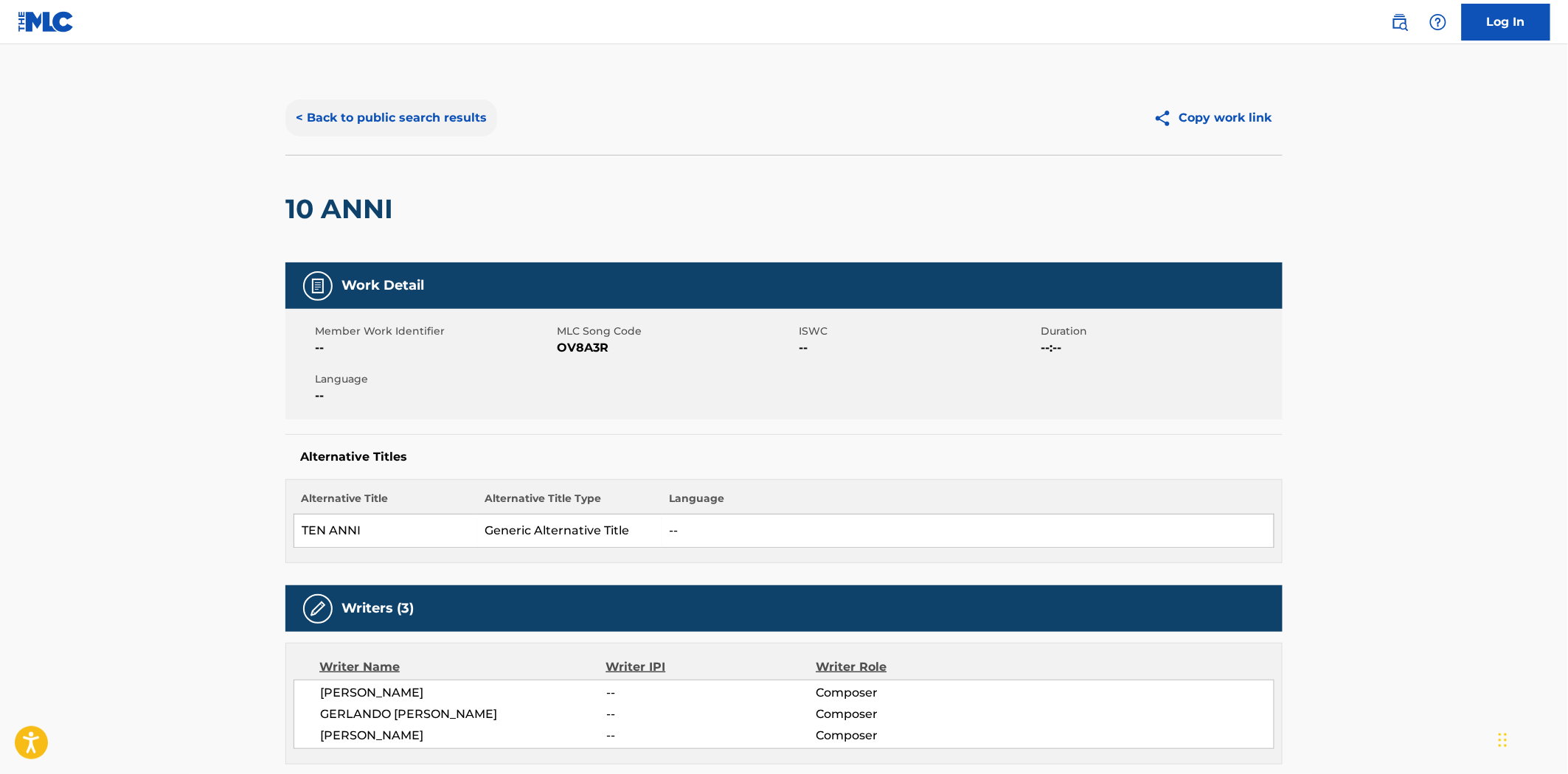
click at [384, 124] on button "< Back to public search results" at bounding box center [391, 118] width 212 height 37
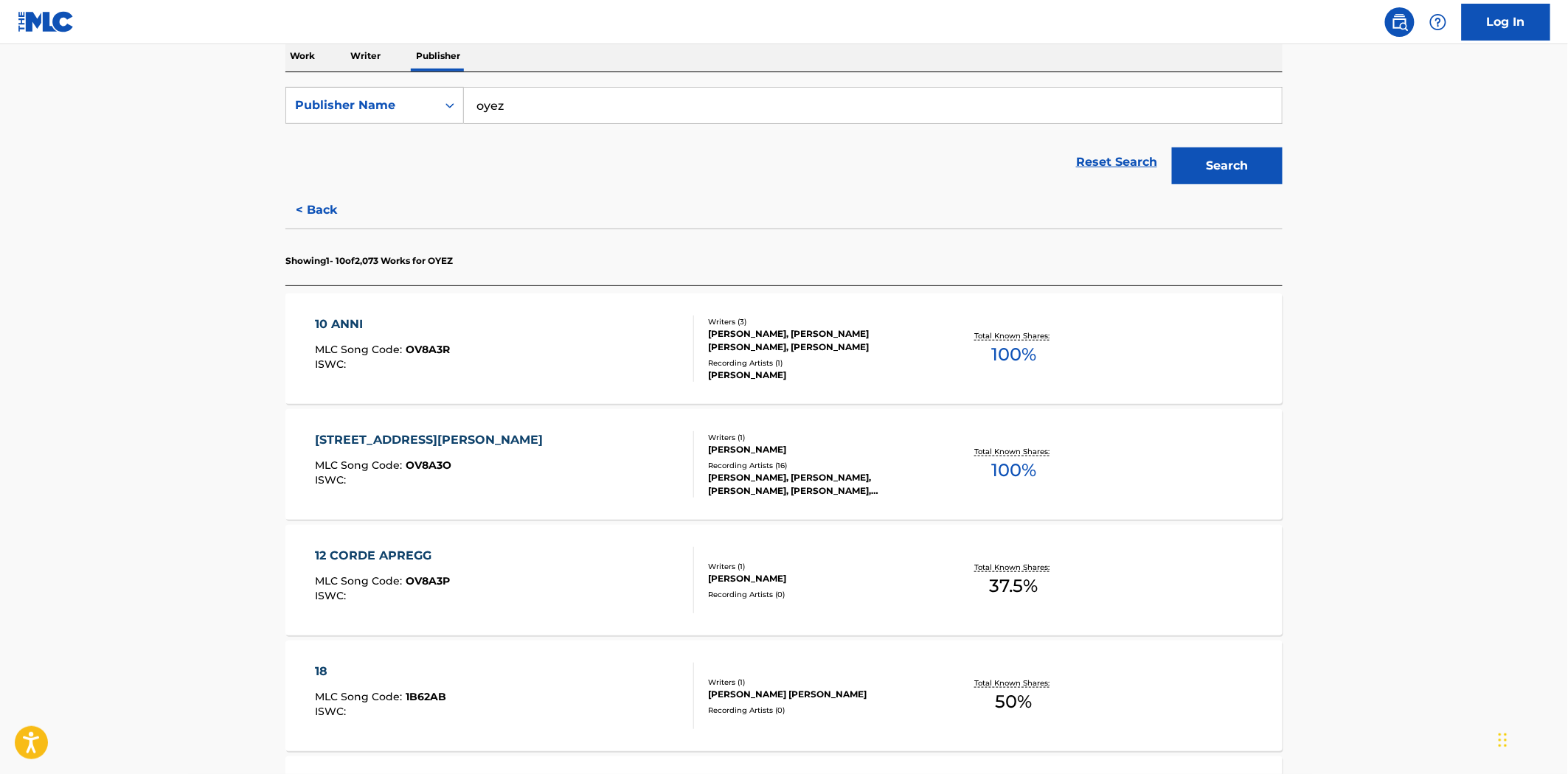
scroll to position [246, 0]
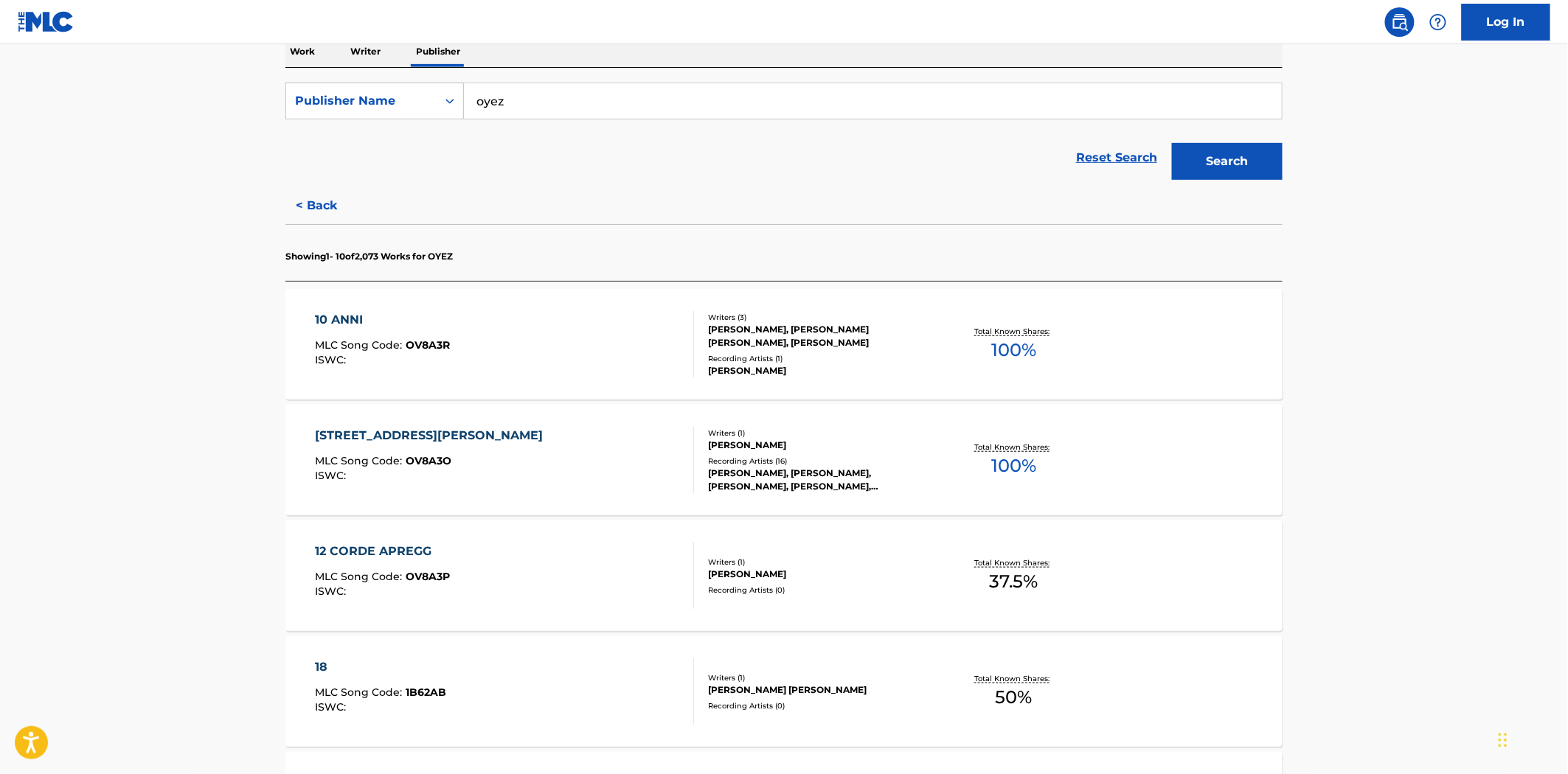
click at [573, 480] on div "[STREET_ADDRESS][PERSON_NAME] Song Code : OV8A3O ISWC :" at bounding box center [505, 460] width 379 height 66
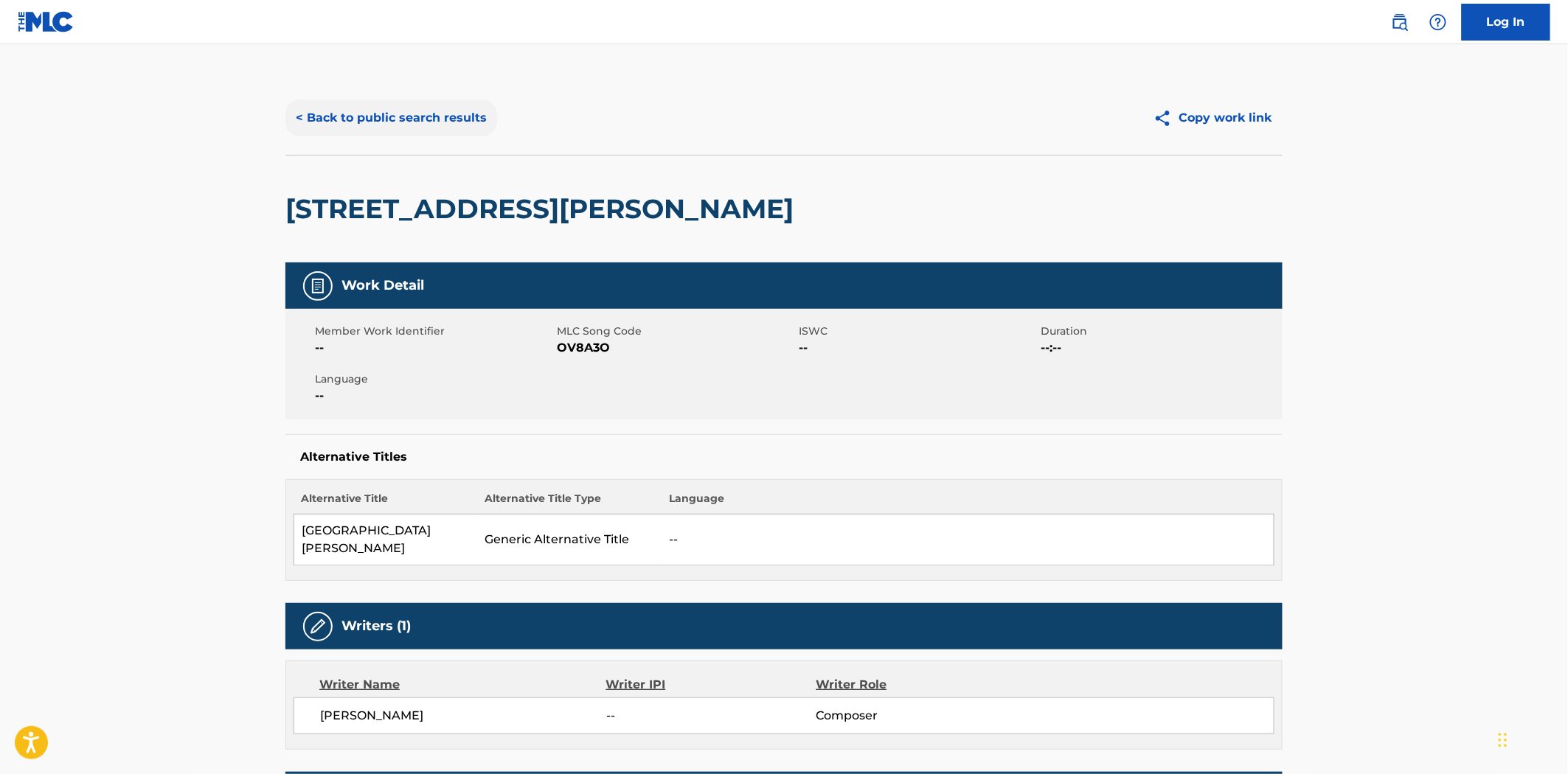
click at [357, 119] on button "< Back to public search results" at bounding box center [391, 118] width 212 height 37
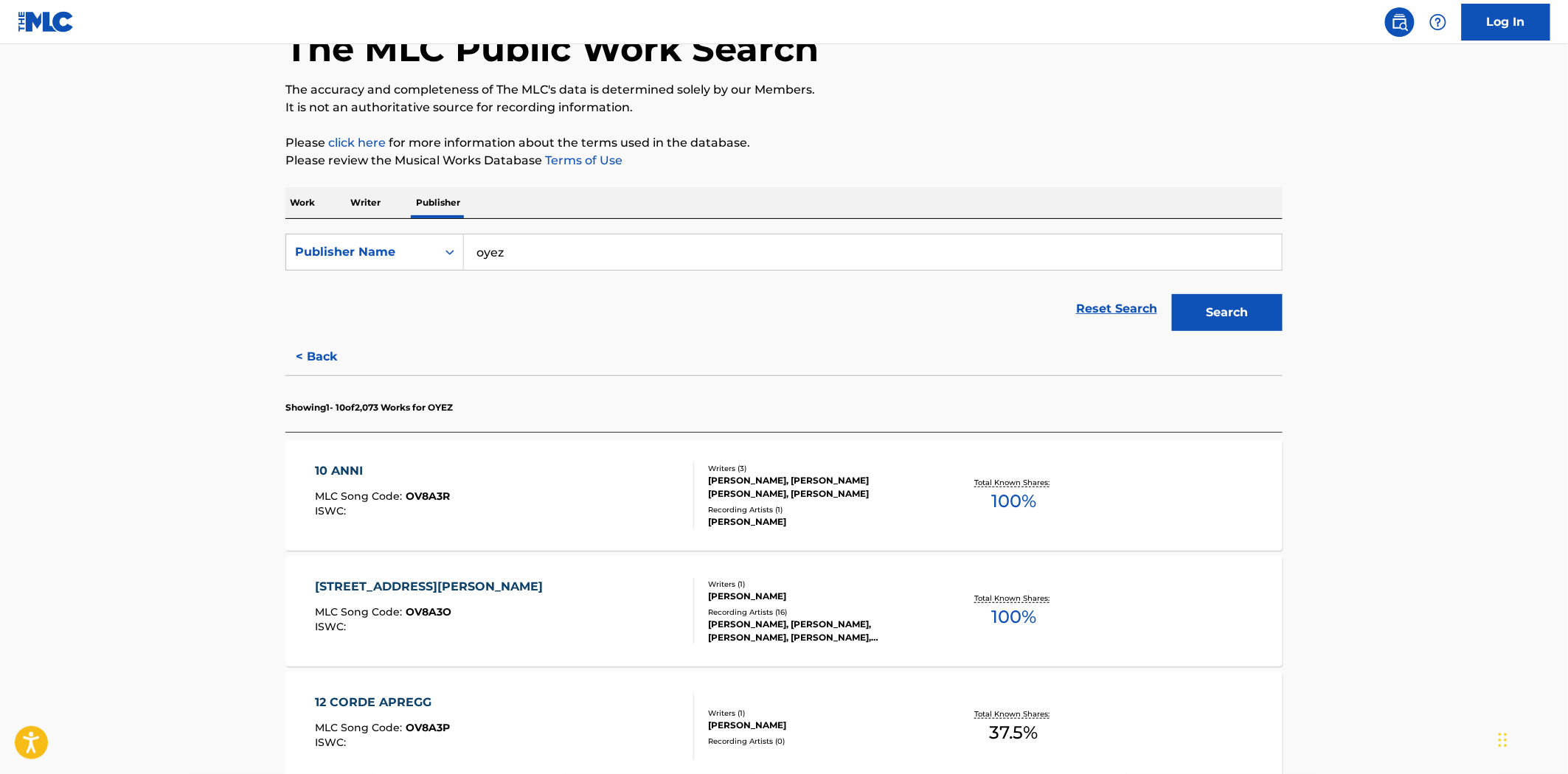
scroll to position [327, 0]
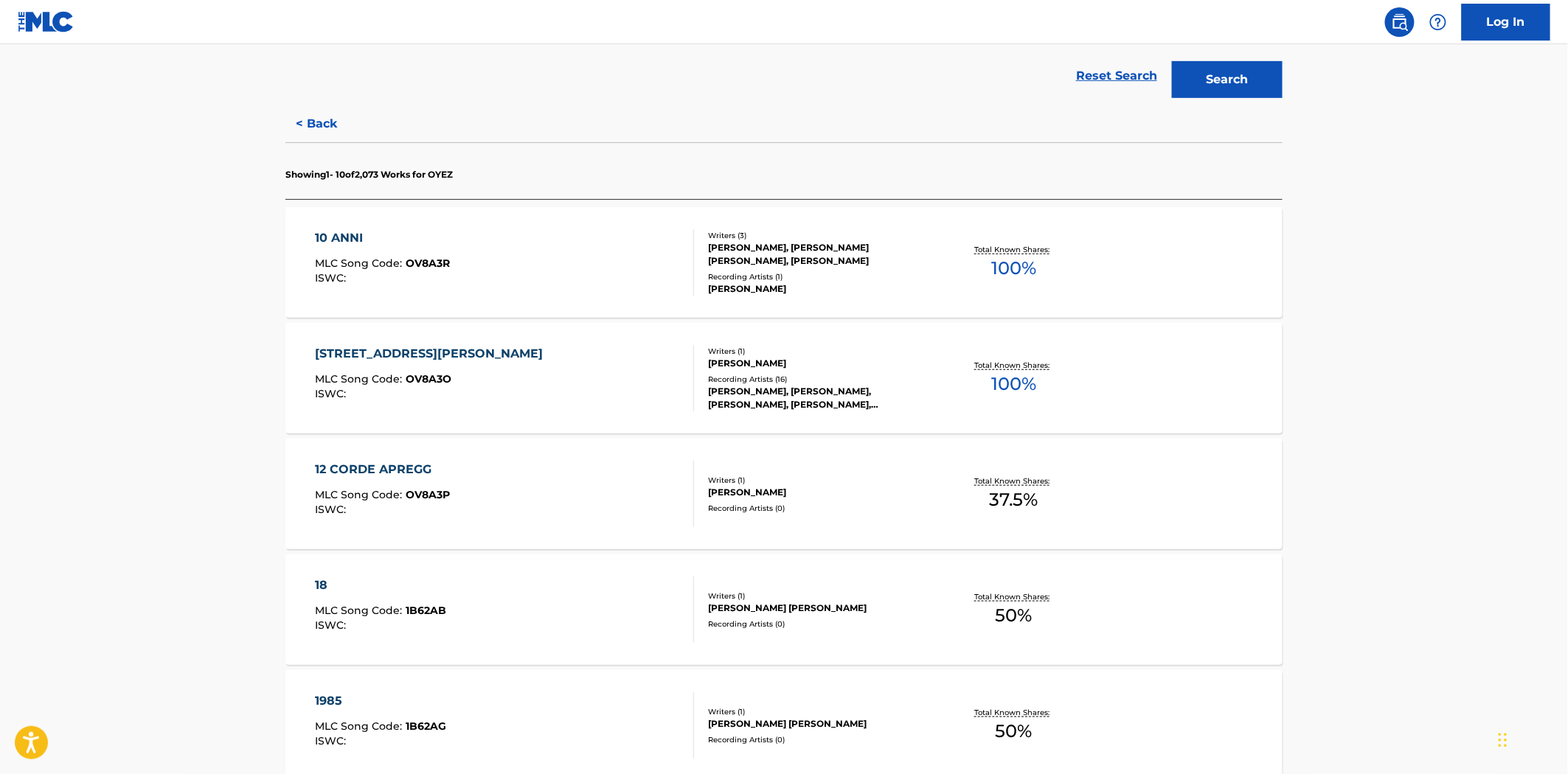
click at [575, 484] on div "12 CORDE APREGG MLC Song Code : OV8A3P ISWC :" at bounding box center [505, 494] width 379 height 66
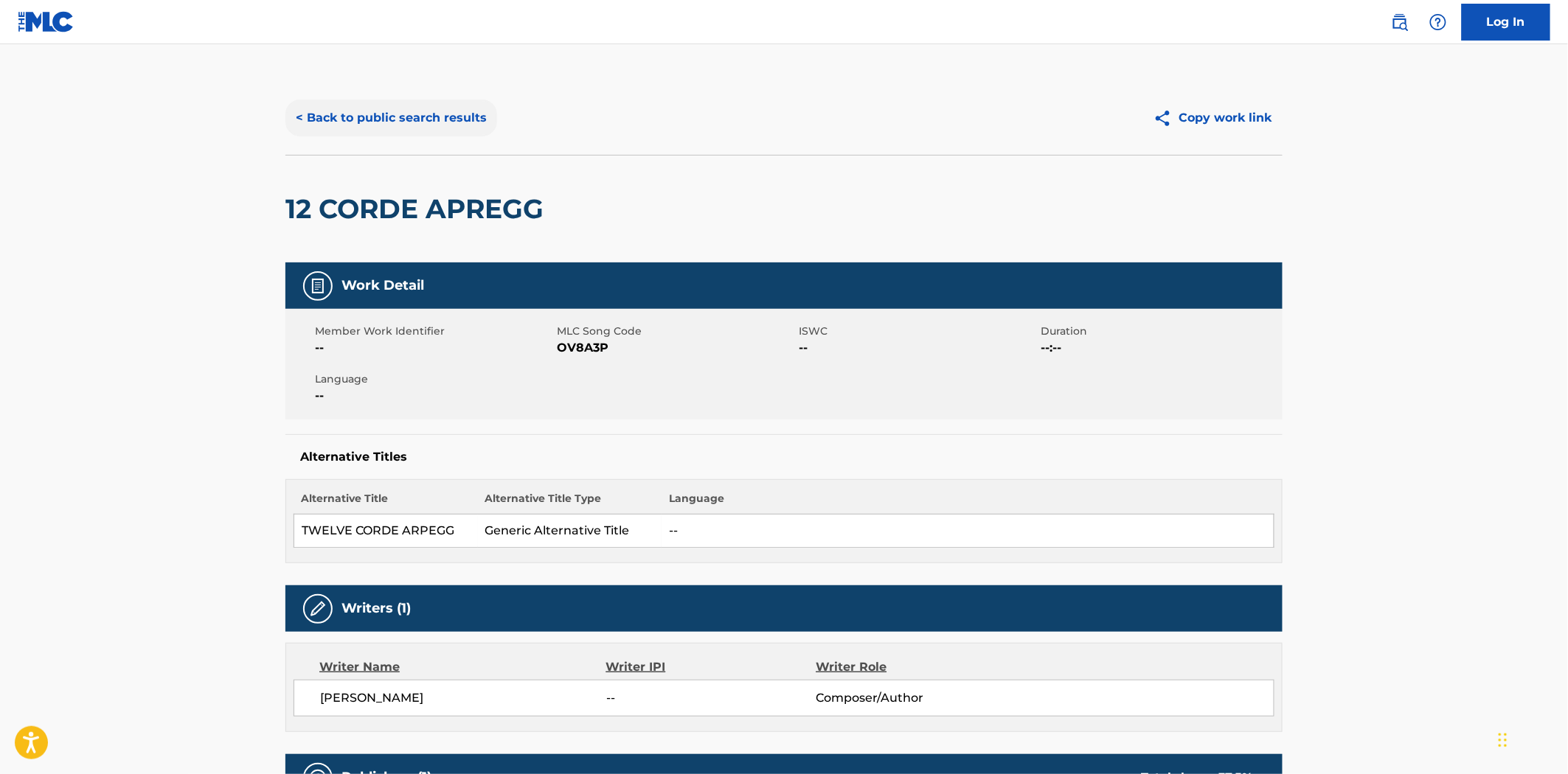
click at [350, 106] on button "< Back to public search results" at bounding box center [391, 118] width 212 height 37
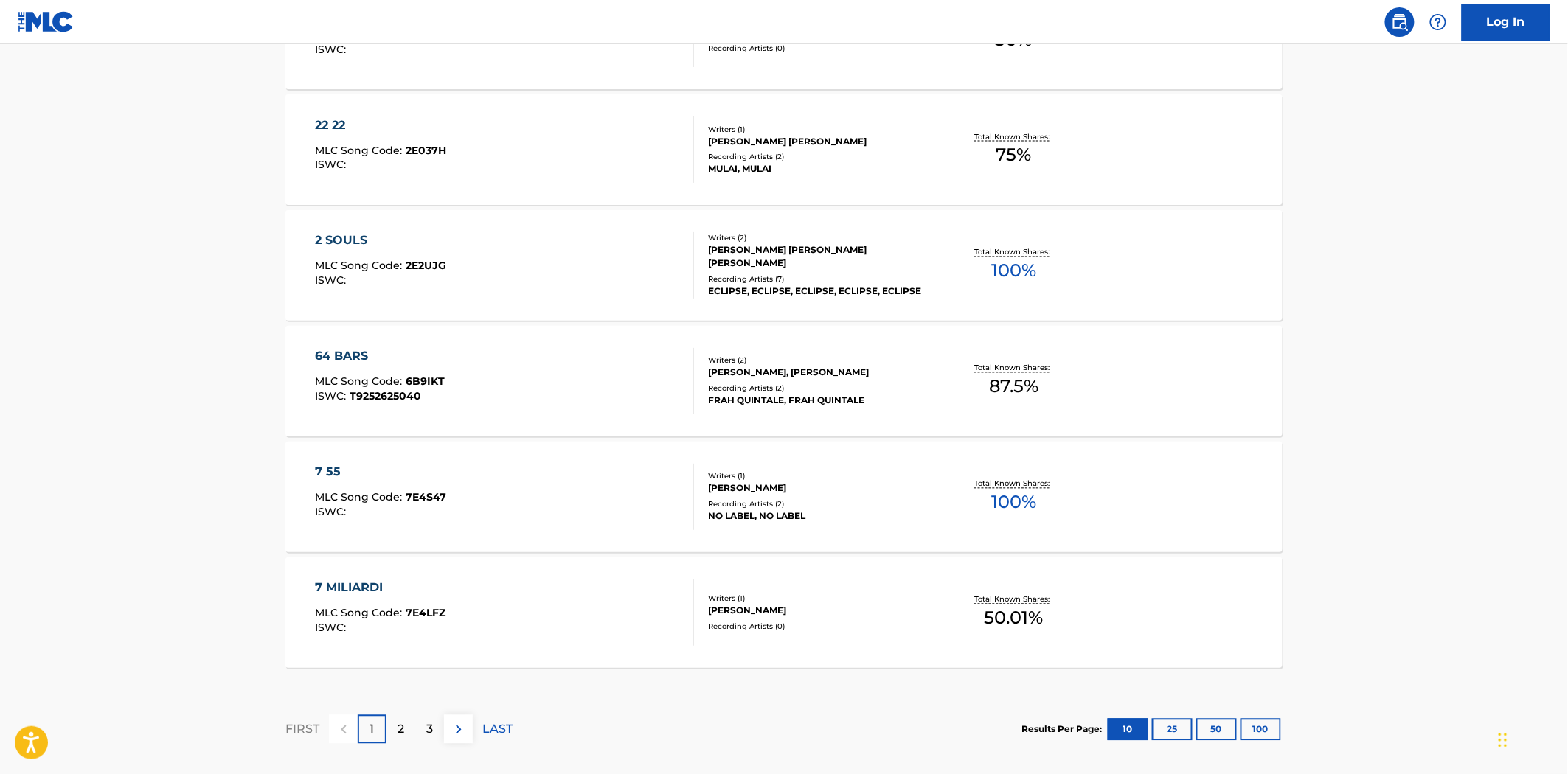
scroll to position [1089, 0]
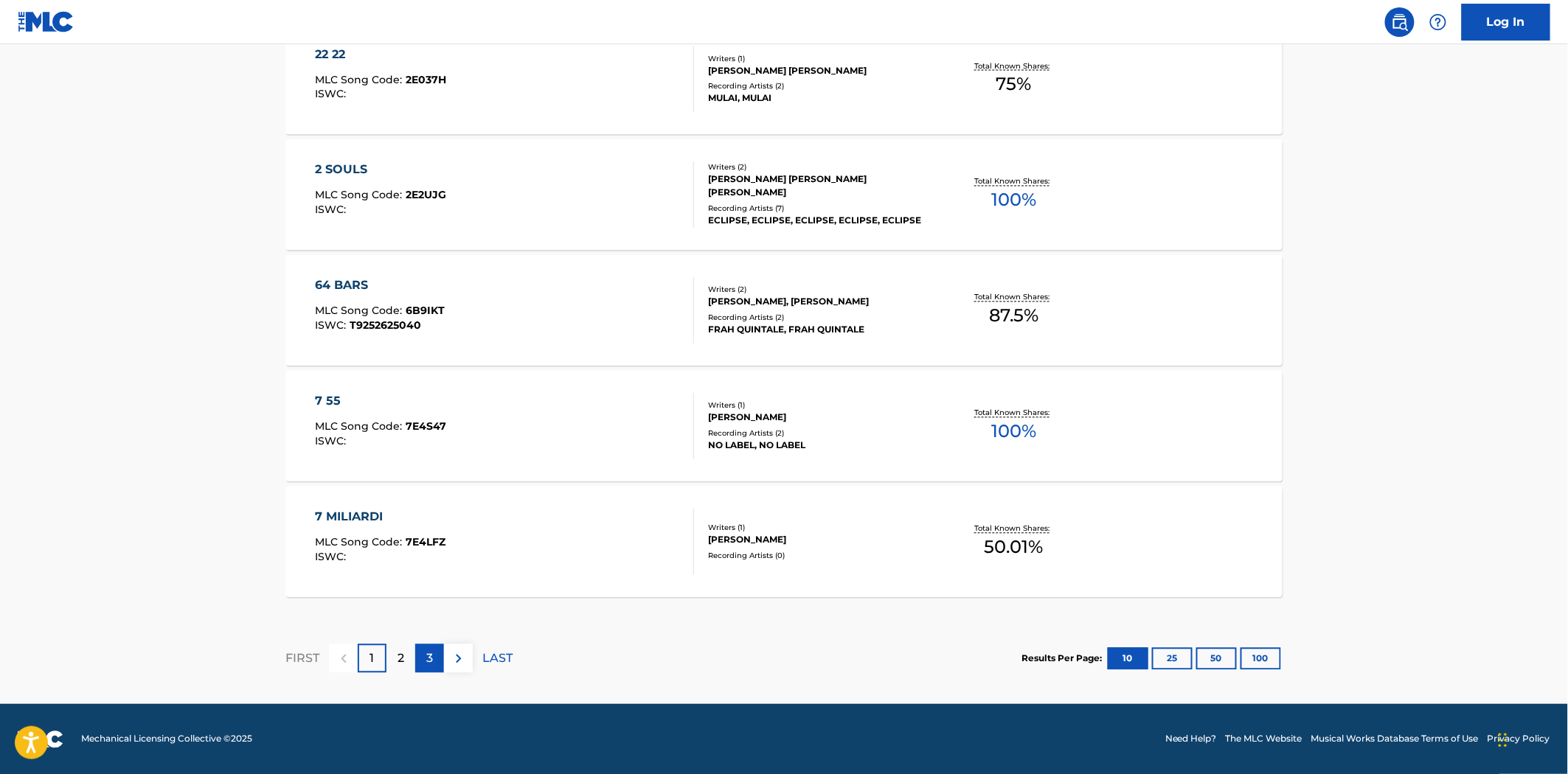
click at [426, 661] on p "3" at bounding box center [429, 659] width 7 height 18
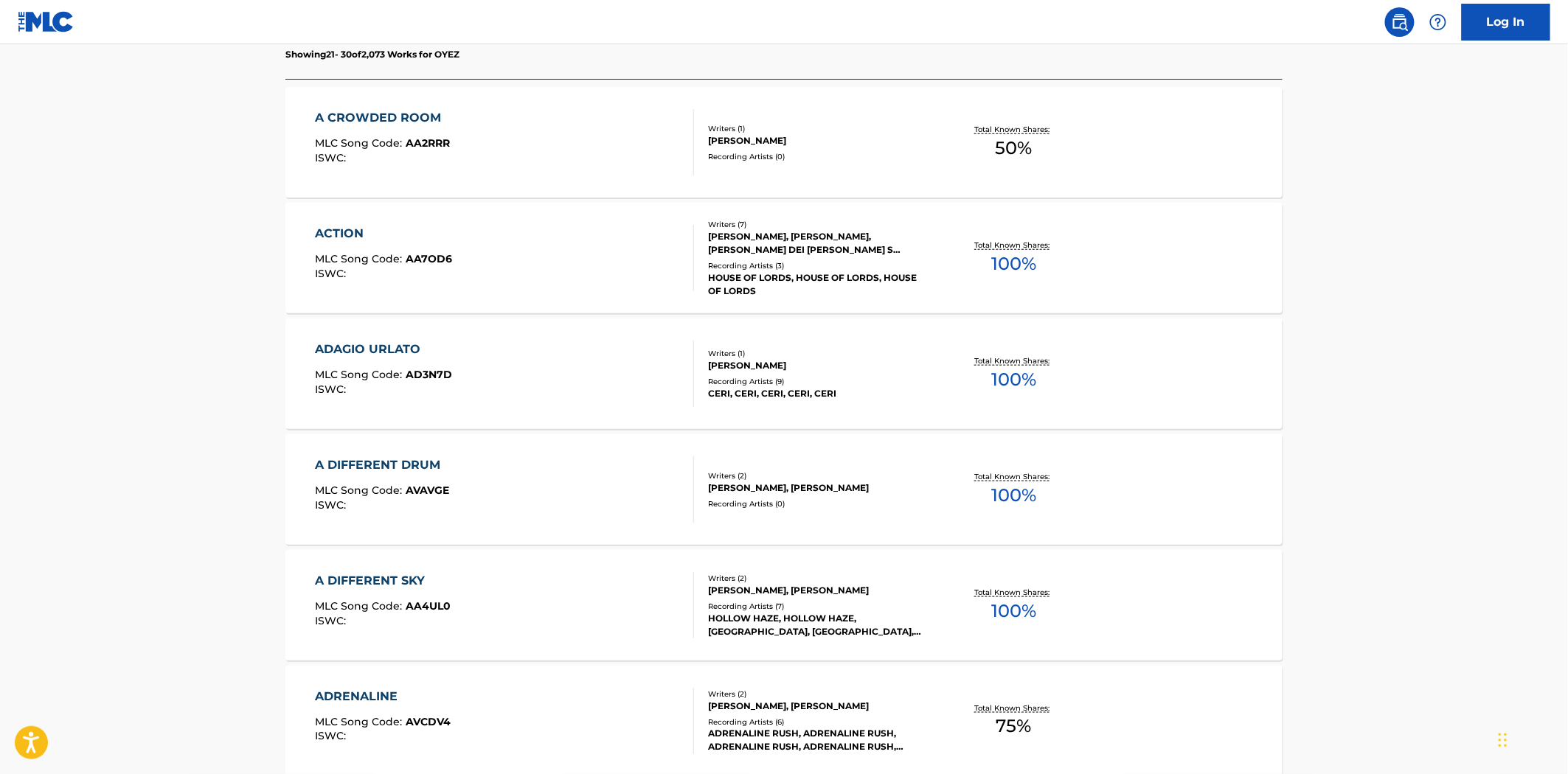
scroll to position [655, 0]
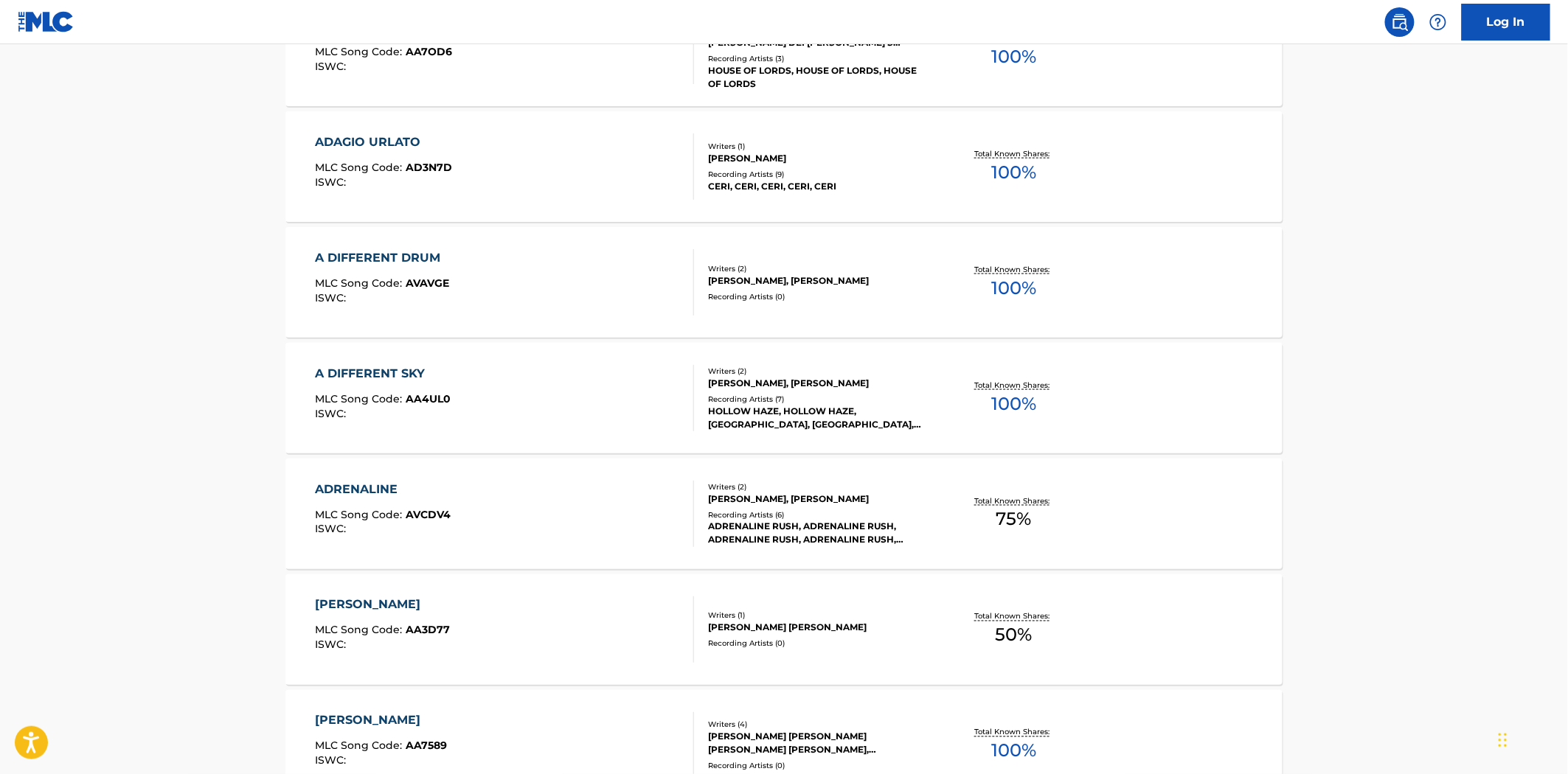
click at [628, 387] on div "A DIFFERENT SKY MLC Song Code : AA4UL0 ISWC :" at bounding box center [505, 398] width 379 height 66
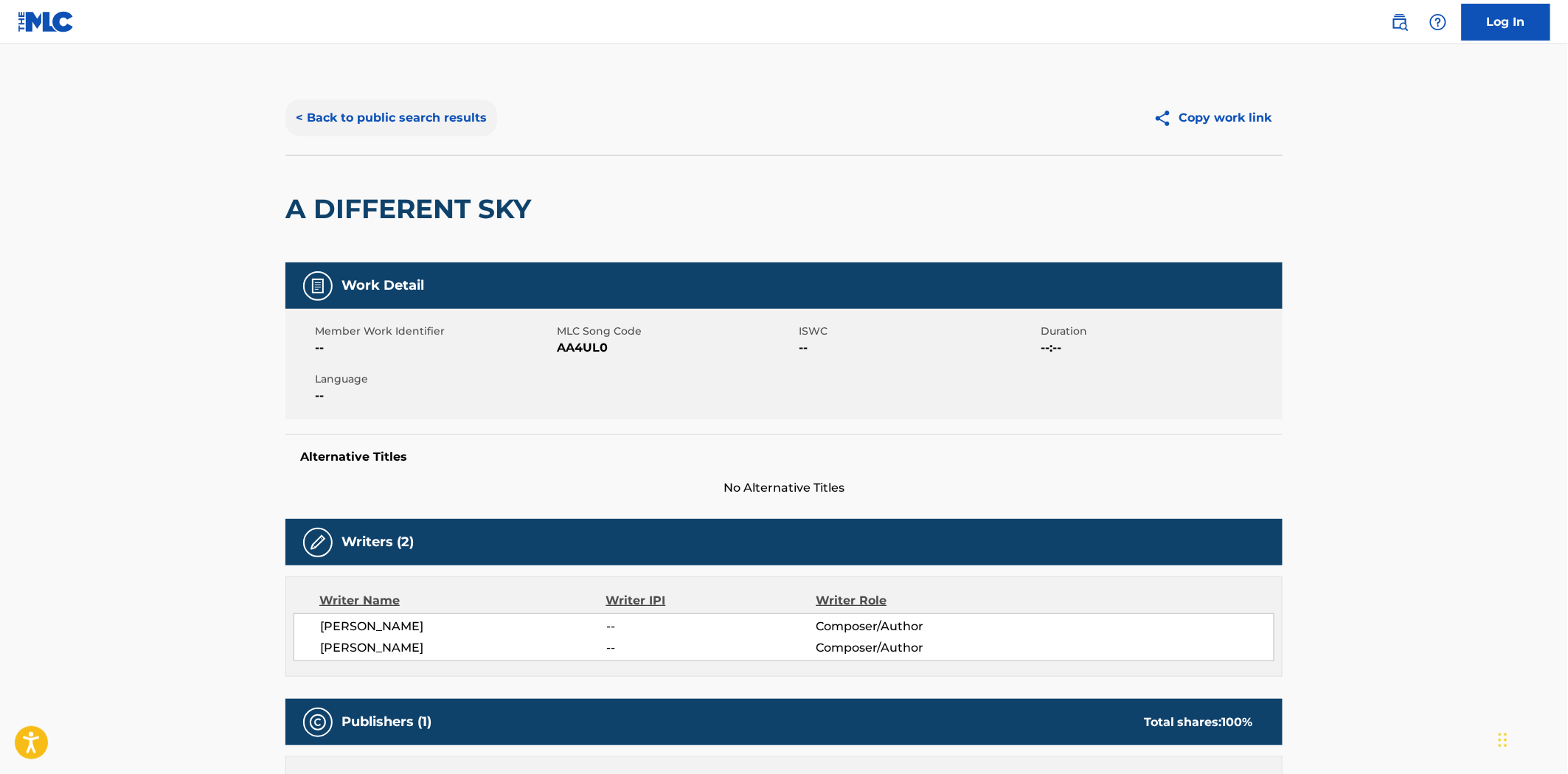
click at [445, 122] on button "< Back to public search results" at bounding box center [391, 118] width 212 height 37
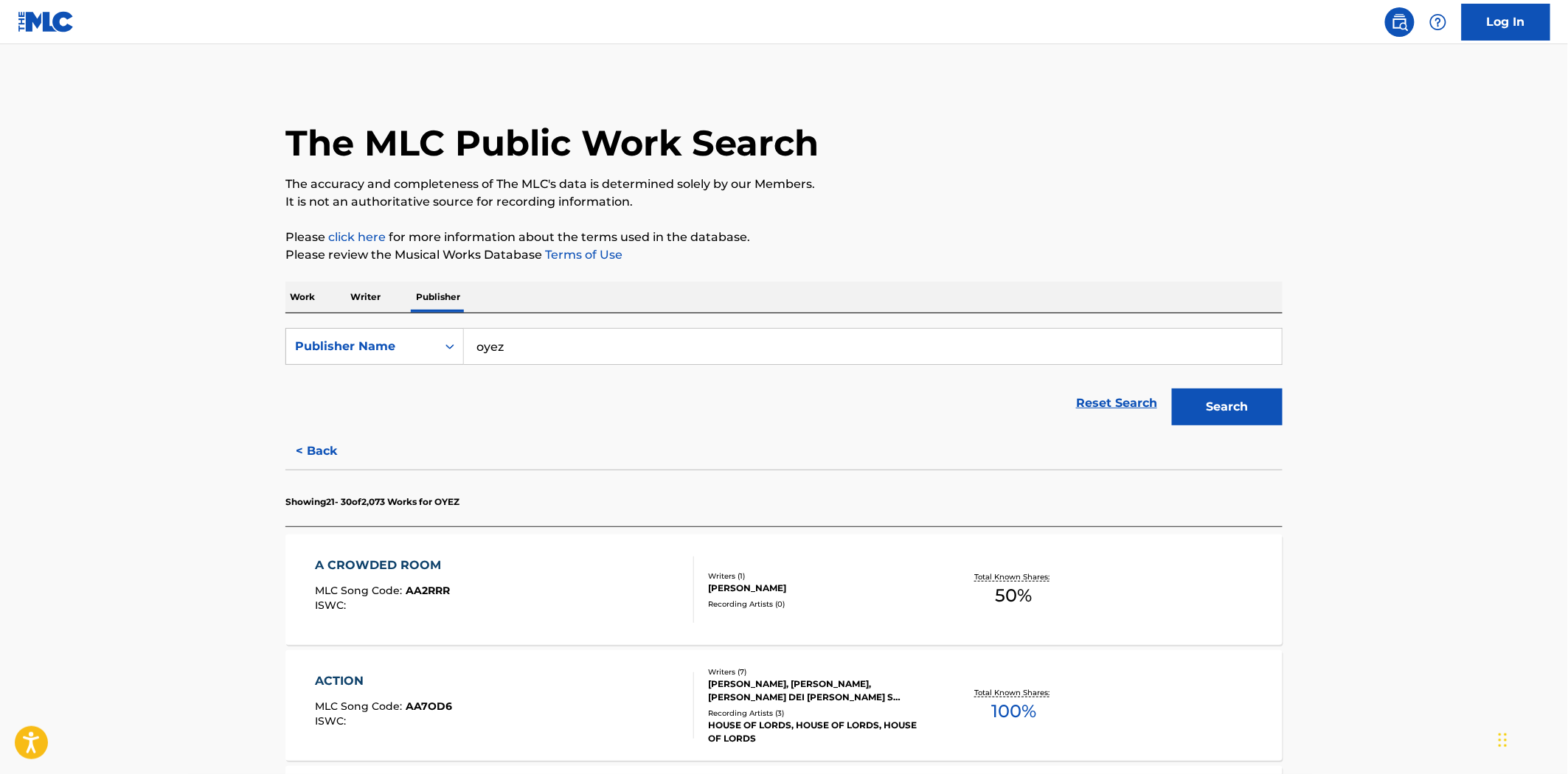
click at [962, 249] on p "Please review the Musical Works Database Terms of Use" at bounding box center [784, 255] width 997 height 18
click at [293, 296] on p "Work" at bounding box center [302, 297] width 34 height 31
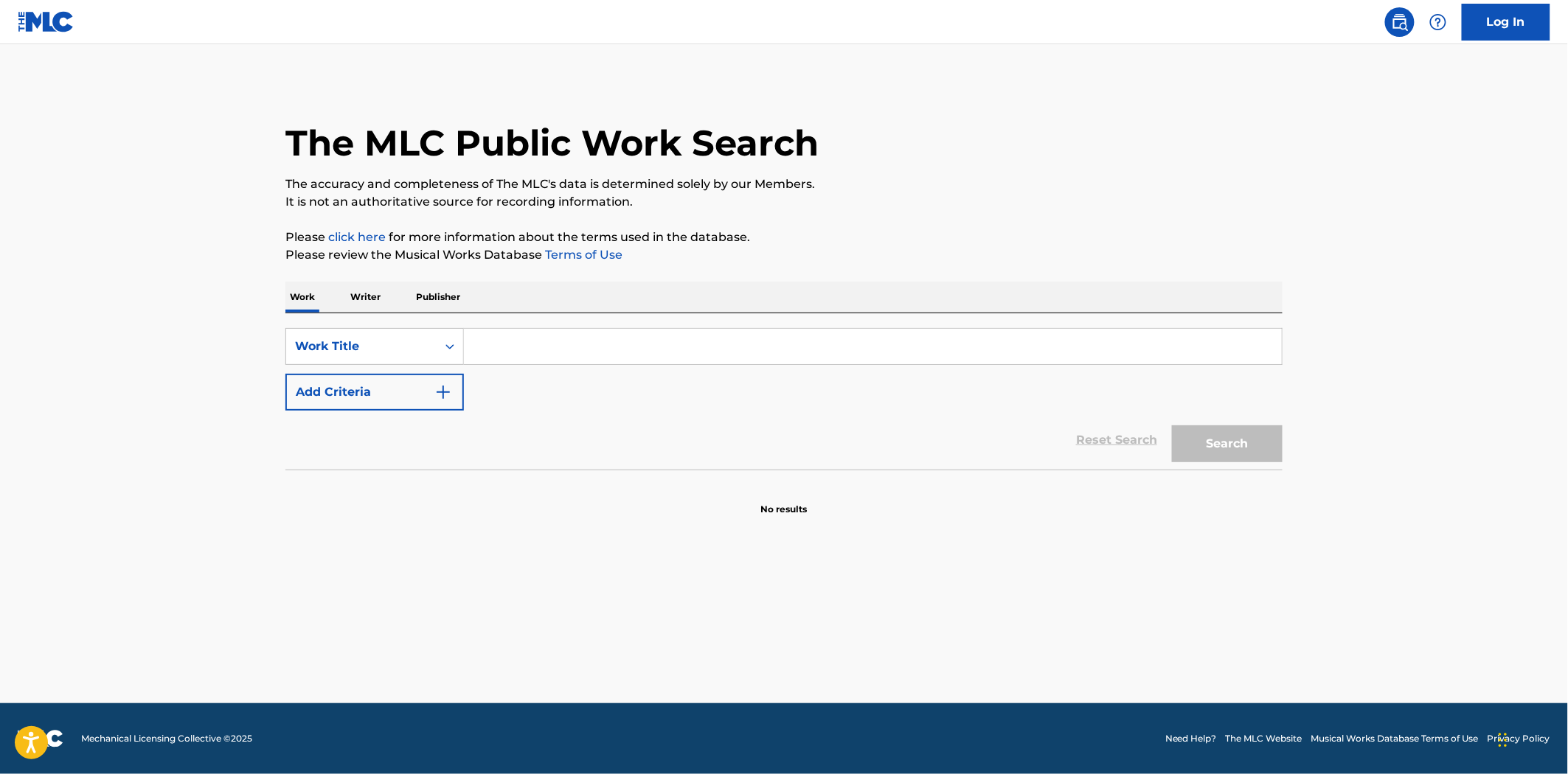
click at [531, 343] on input "Search Form" at bounding box center [873, 347] width 818 height 35
